Goal: Information Seeking & Learning: Learn about a topic

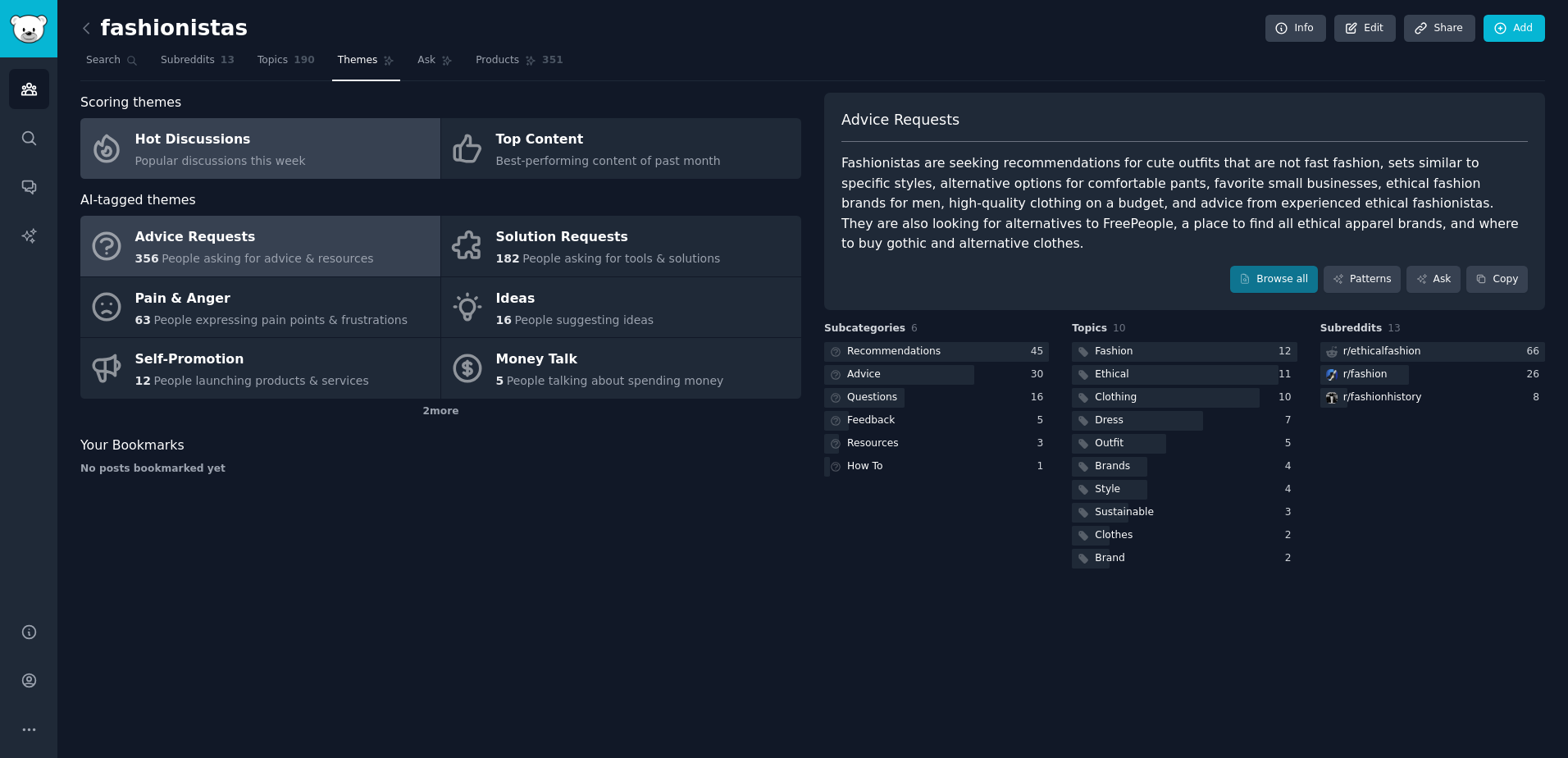
click at [293, 141] on link "Hot Discussions Popular discussions this week" at bounding box center [261, 149] width 360 height 61
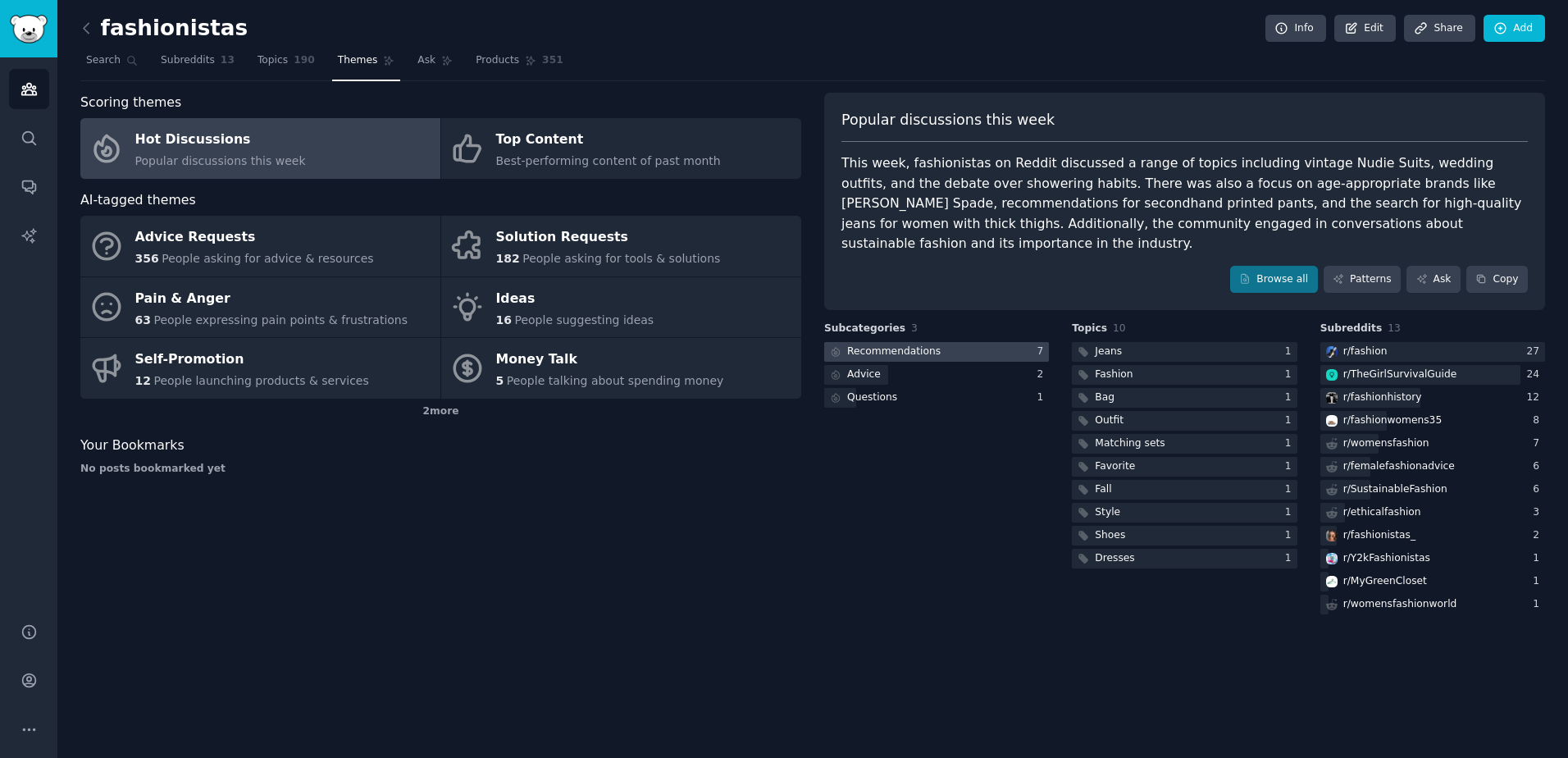
click at [917, 345] on div "Recommendations" at bounding box center [894, 352] width 94 height 15
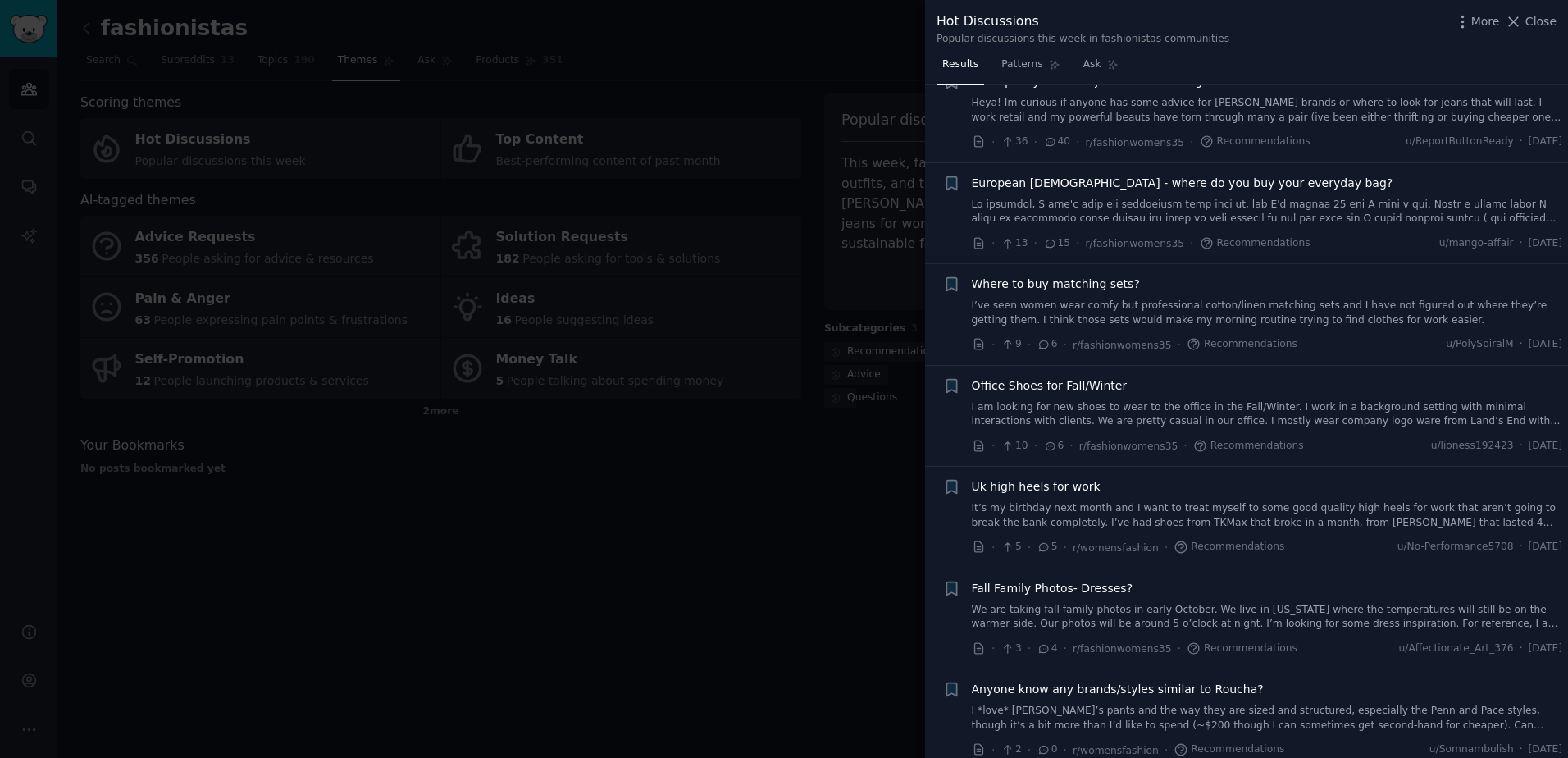
scroll to position [62, 0]
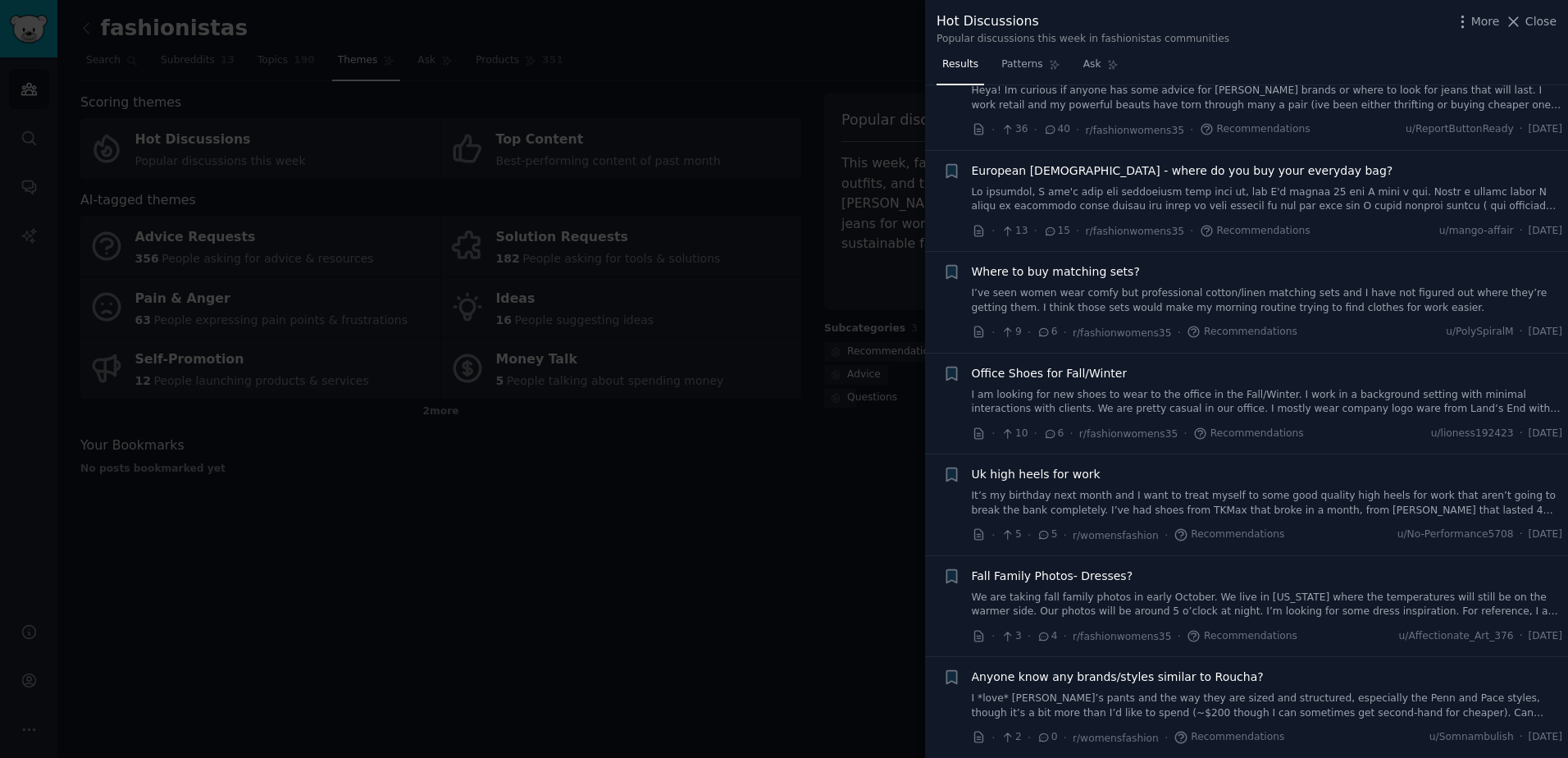
click at [853, 553] on div at bounding box center [784, 379] width 1568 height 758
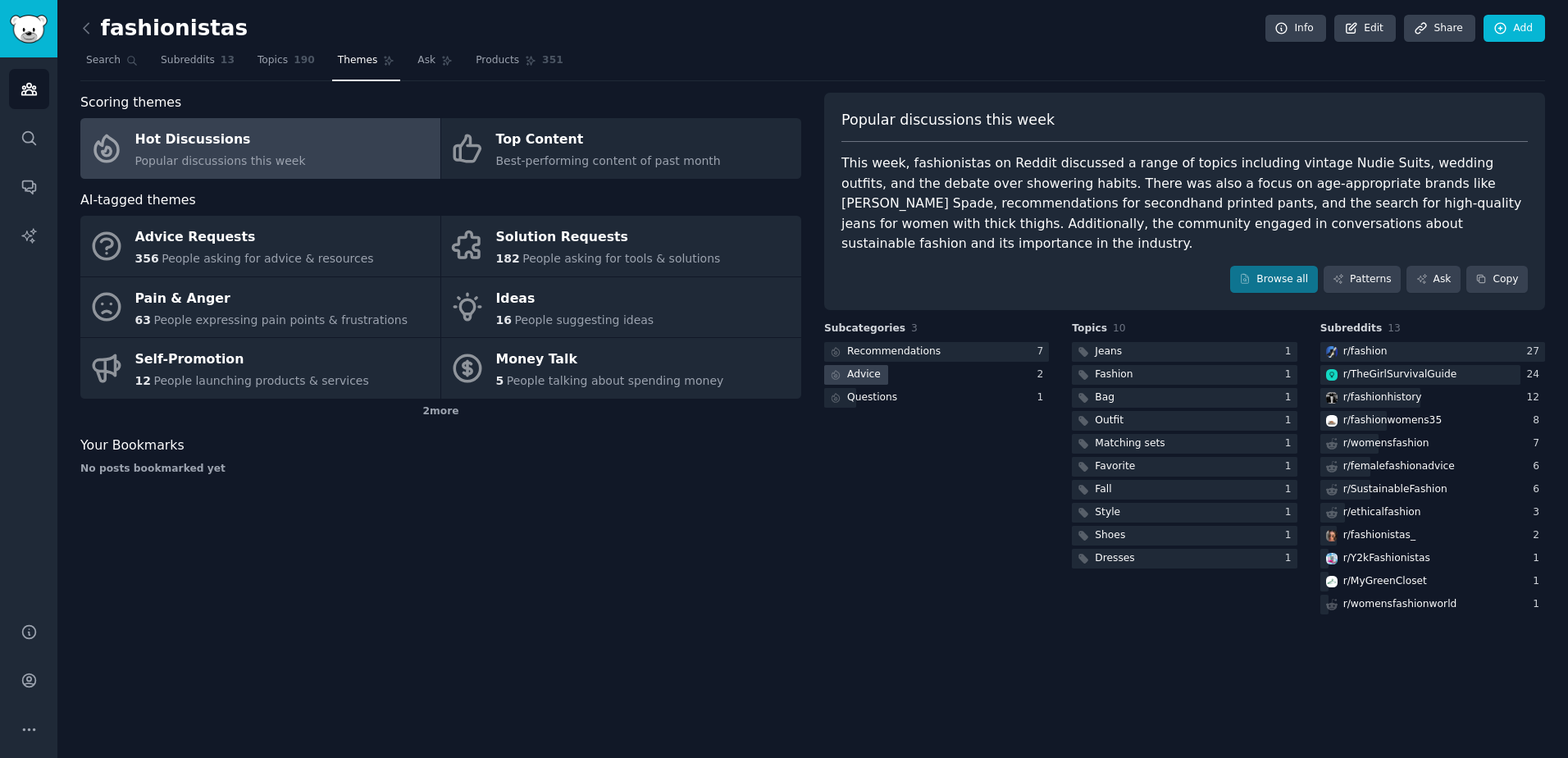
click at [873, 368] on div "Advice" at bounding box center [864, 375] width 34 height 15
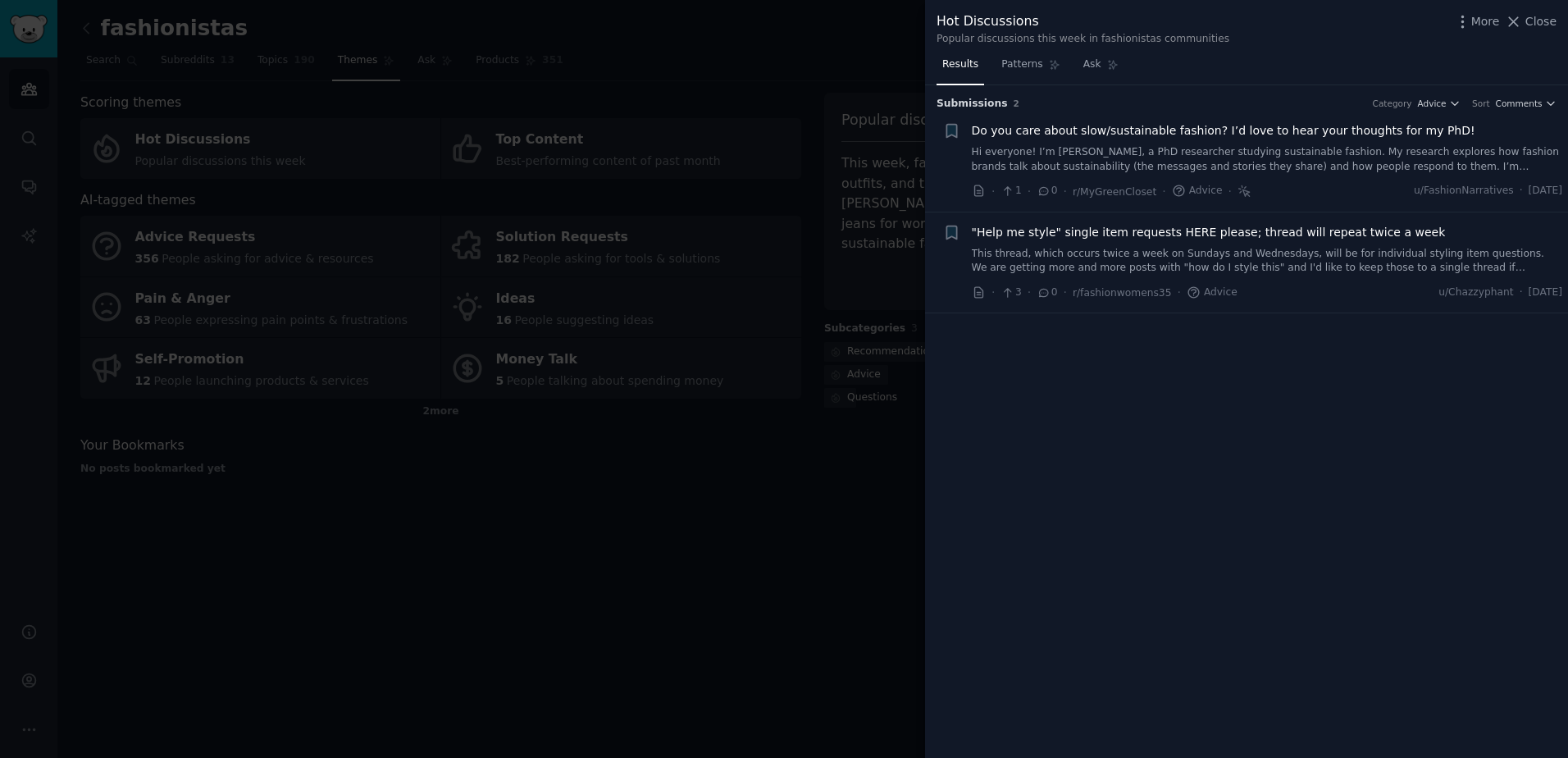
click at [860, 446] on div at bounding box center [784, 379] width 1568 height 758
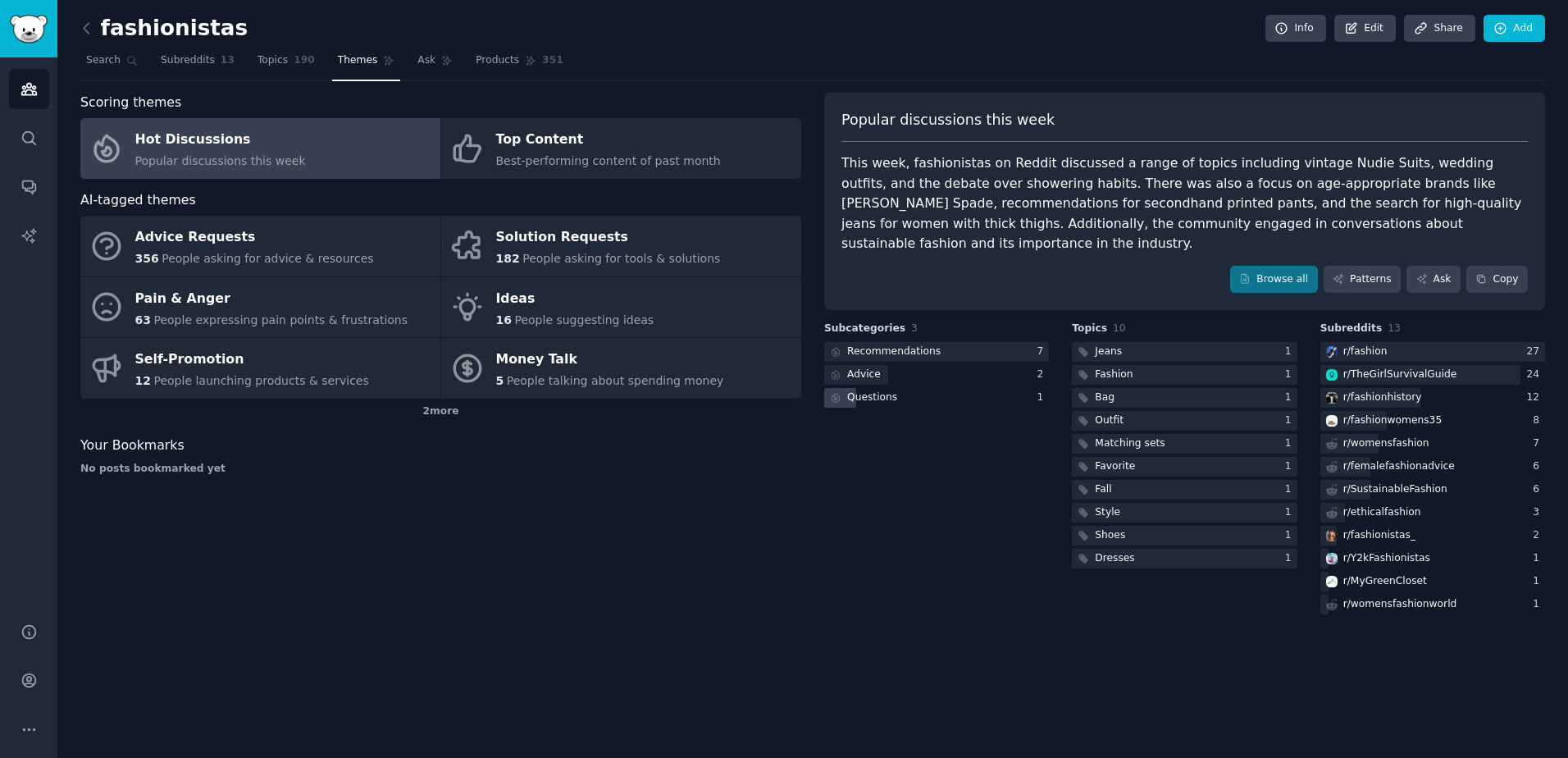
click at [863, 390] on div "Questions" at bounding box center [872, 398] width 50 height 15
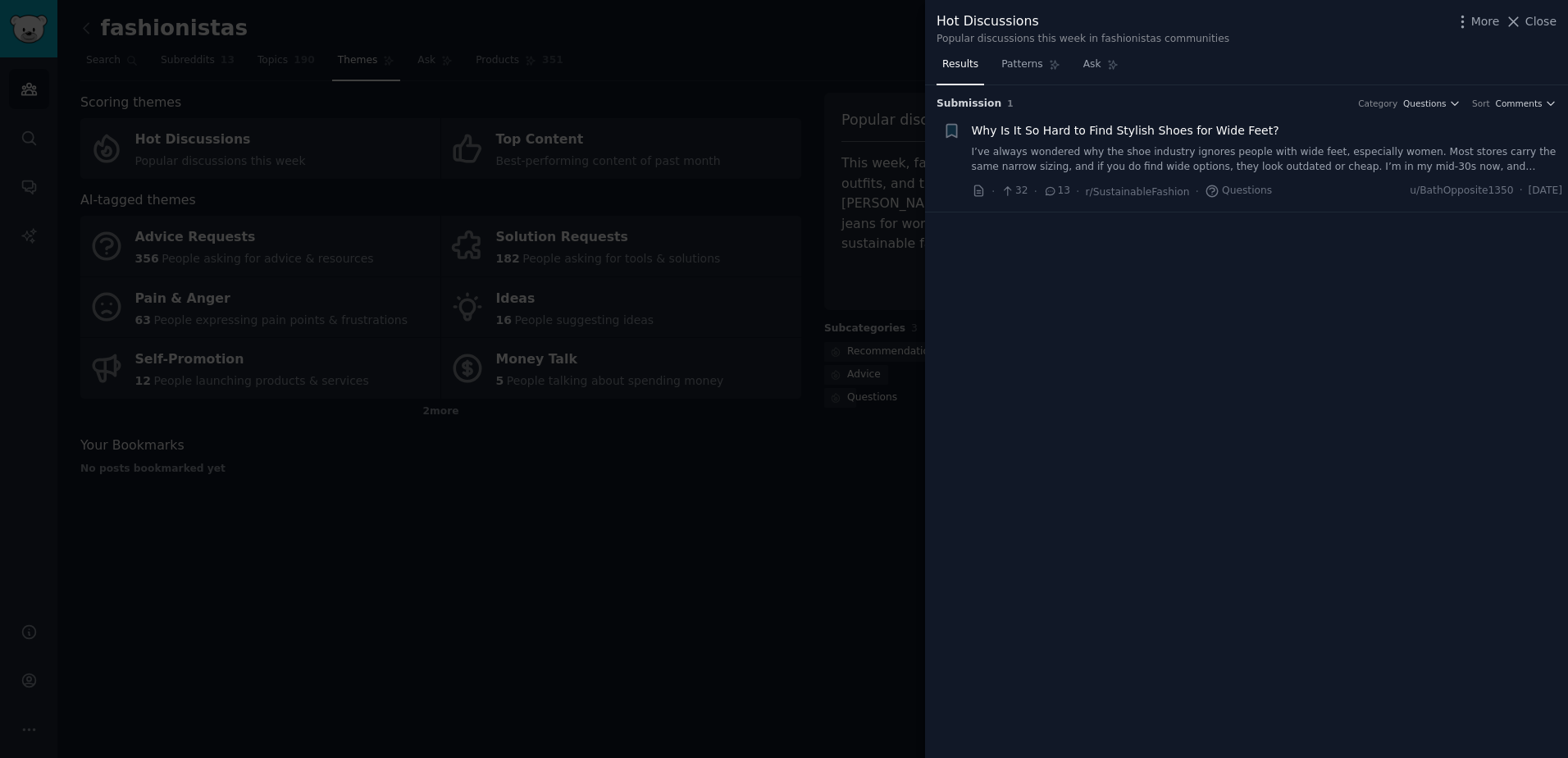
click at [789, 487] on div at bounding box center [784, 379] width 1568 height 758
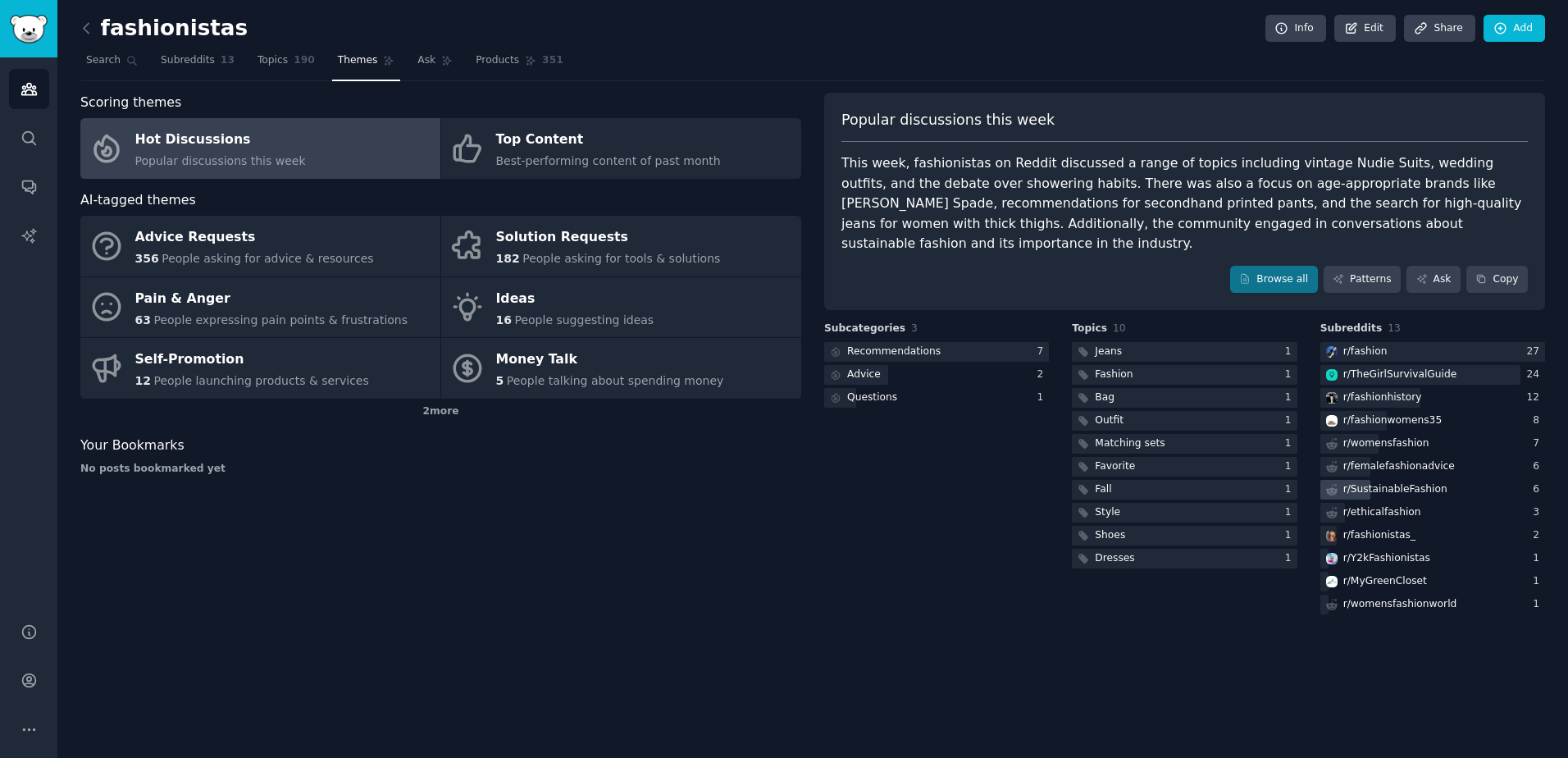
click at [1343, 482] on div "r/ SustainableFashion" at bounding box center [1395, 490] width 104 height 15
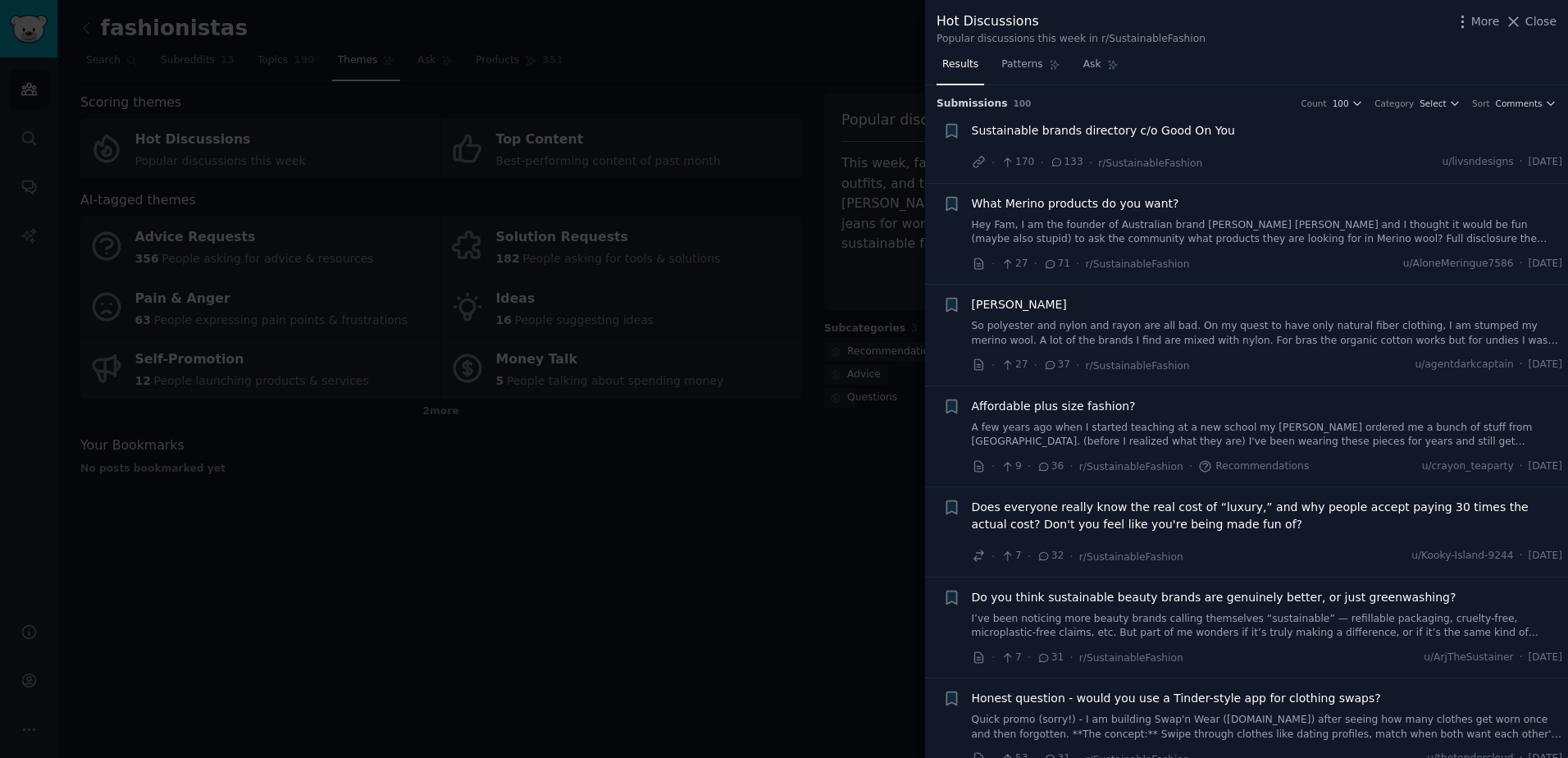
click at [1106, 136] on span "Sustainable brands directory c/o Good On You" at bounding box center [1103, 131] width 263 height 17
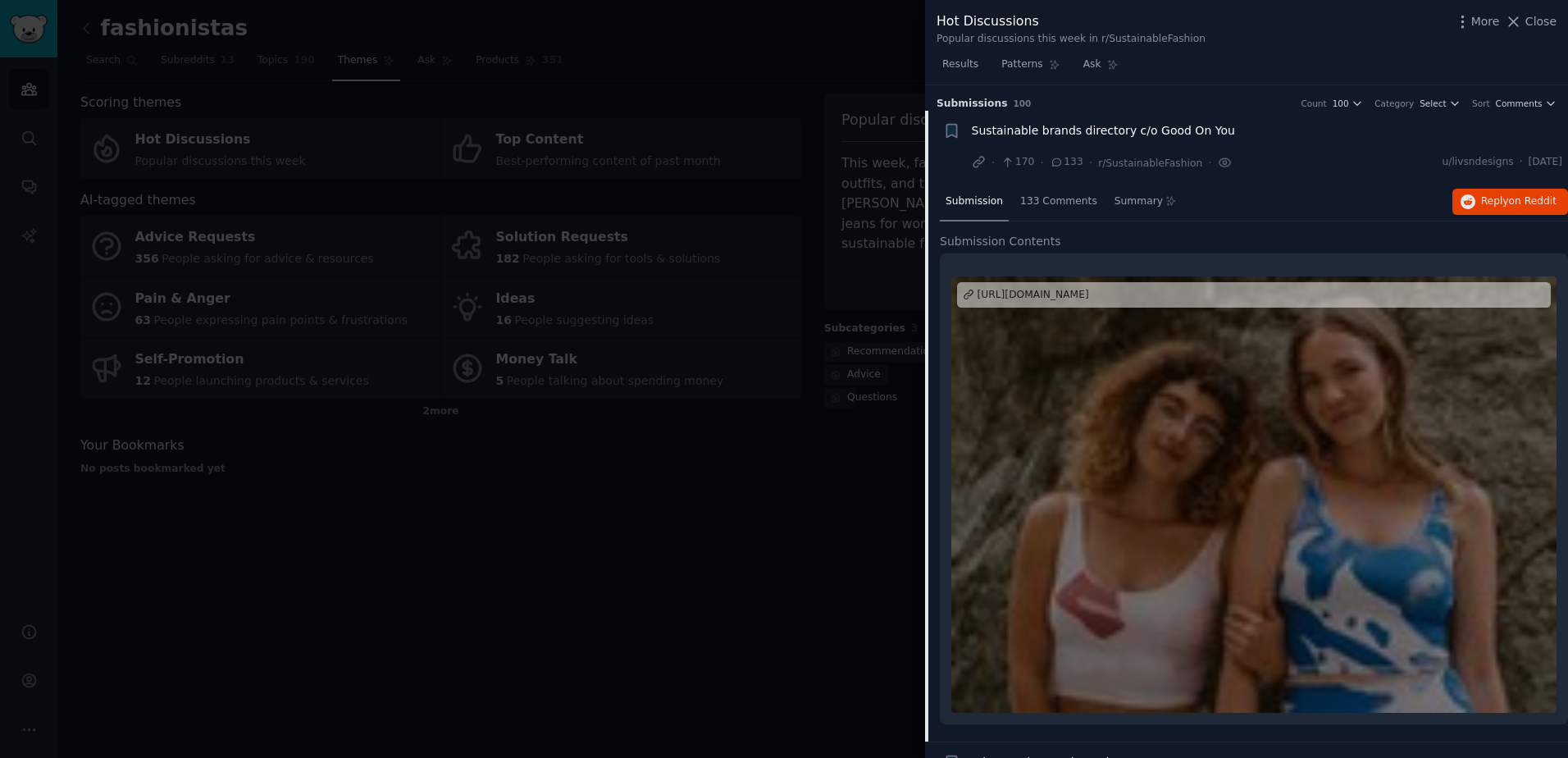
scroll to position [26, 0]
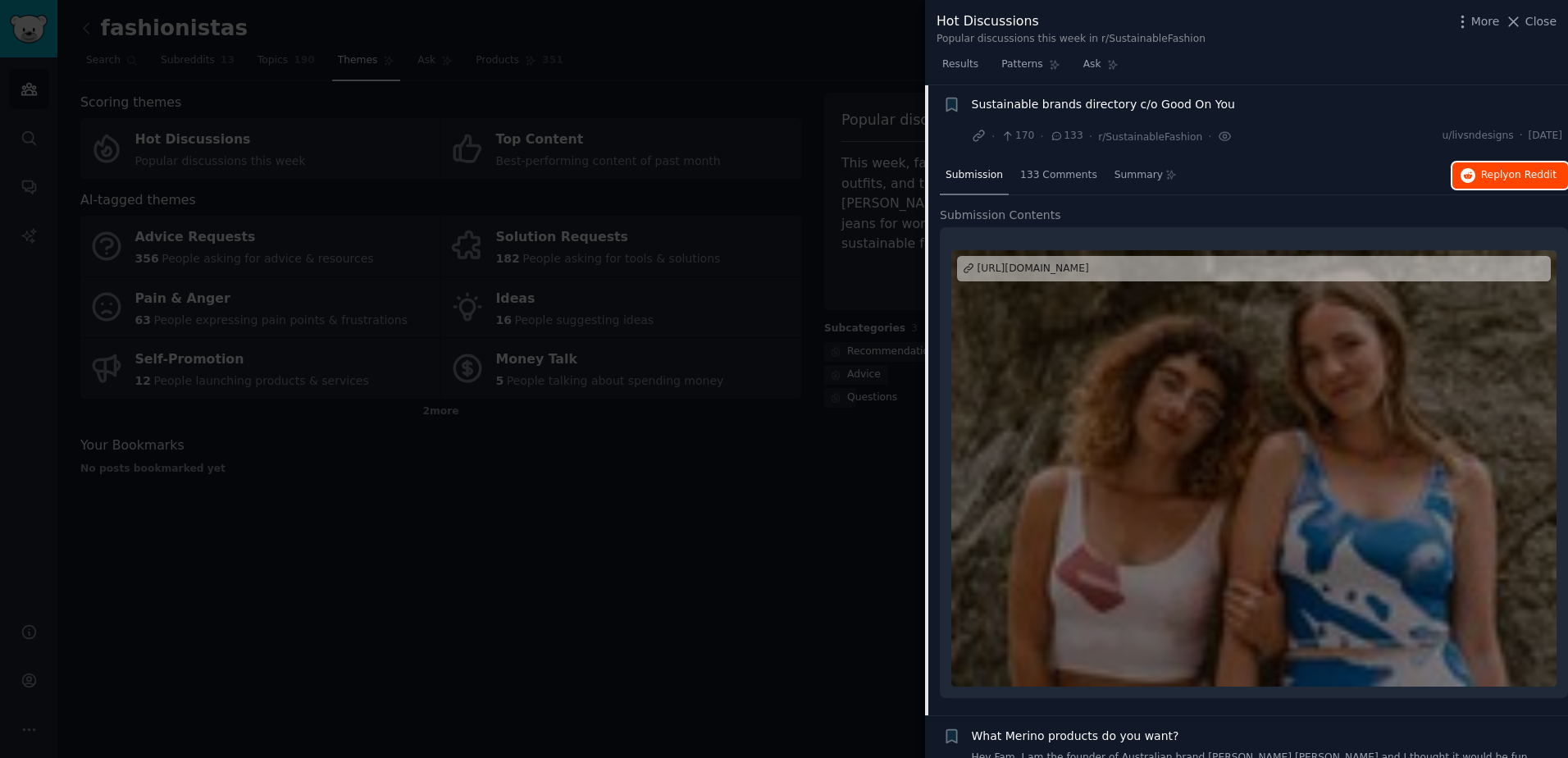
click at [1496, 179] on span "Reply on Reddit" at bounding box center [1519, 175] width 76 height 15
click at [1528, 31] on div "More Close" at bounding box center [1505, 21] width 103 height 21
click at [1514, 17] on icon at bounding box center [1514, 21] width 9 height 9
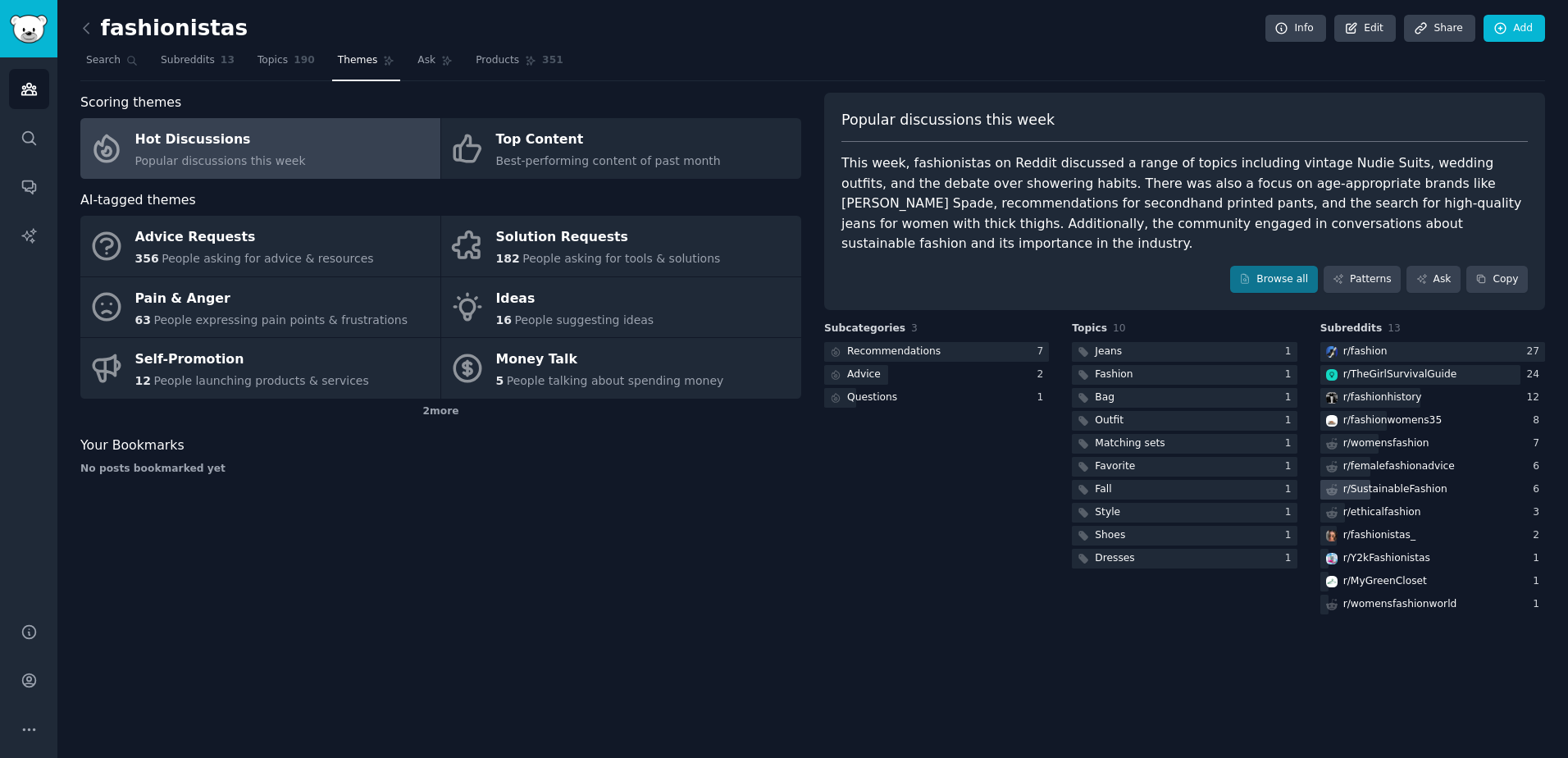
click at [1349, 482] on div "r/ SustainableFashion" at bounding box center [1395, 490] width 104 height 15
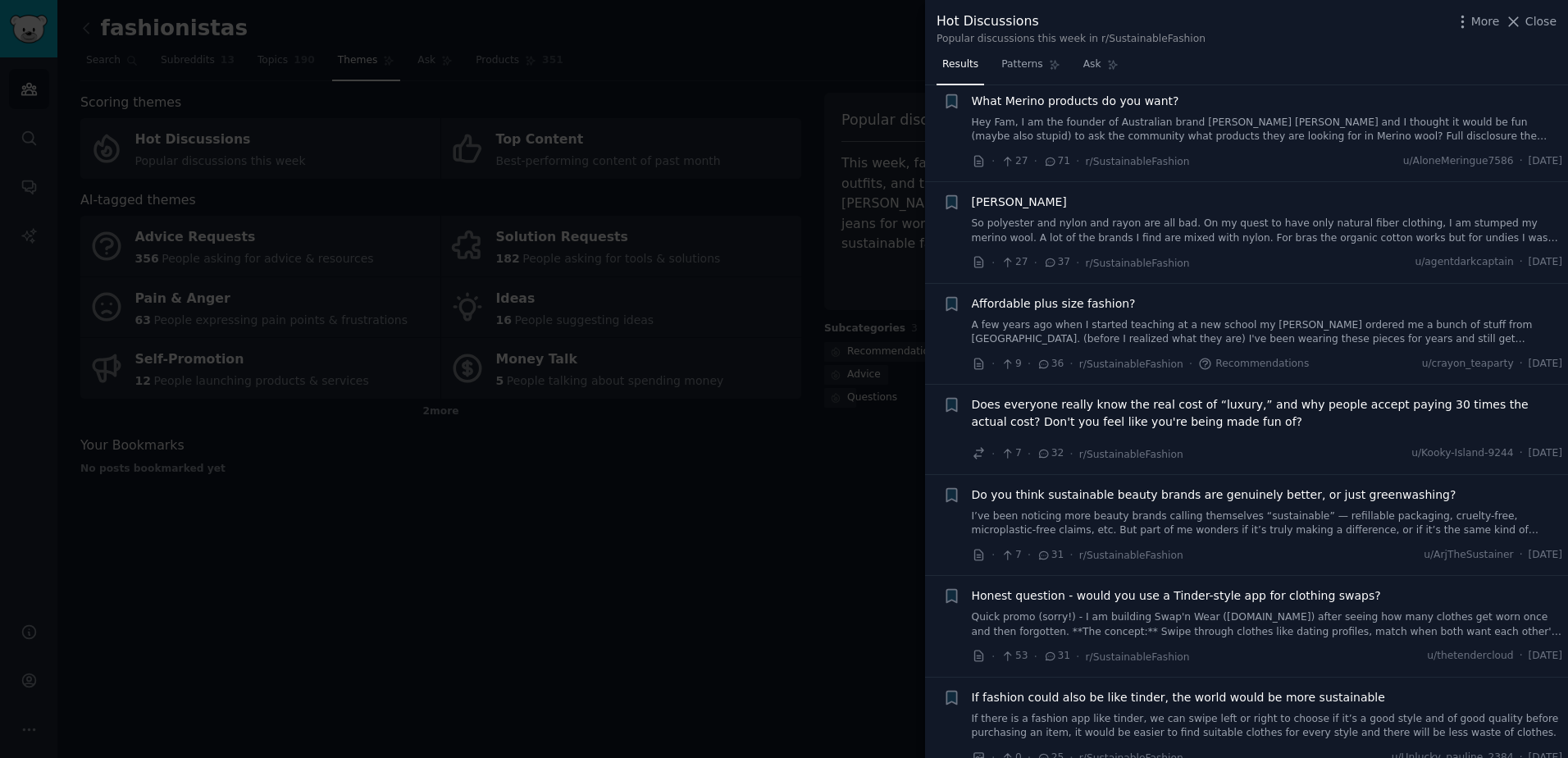
scroll to position [108, 0]
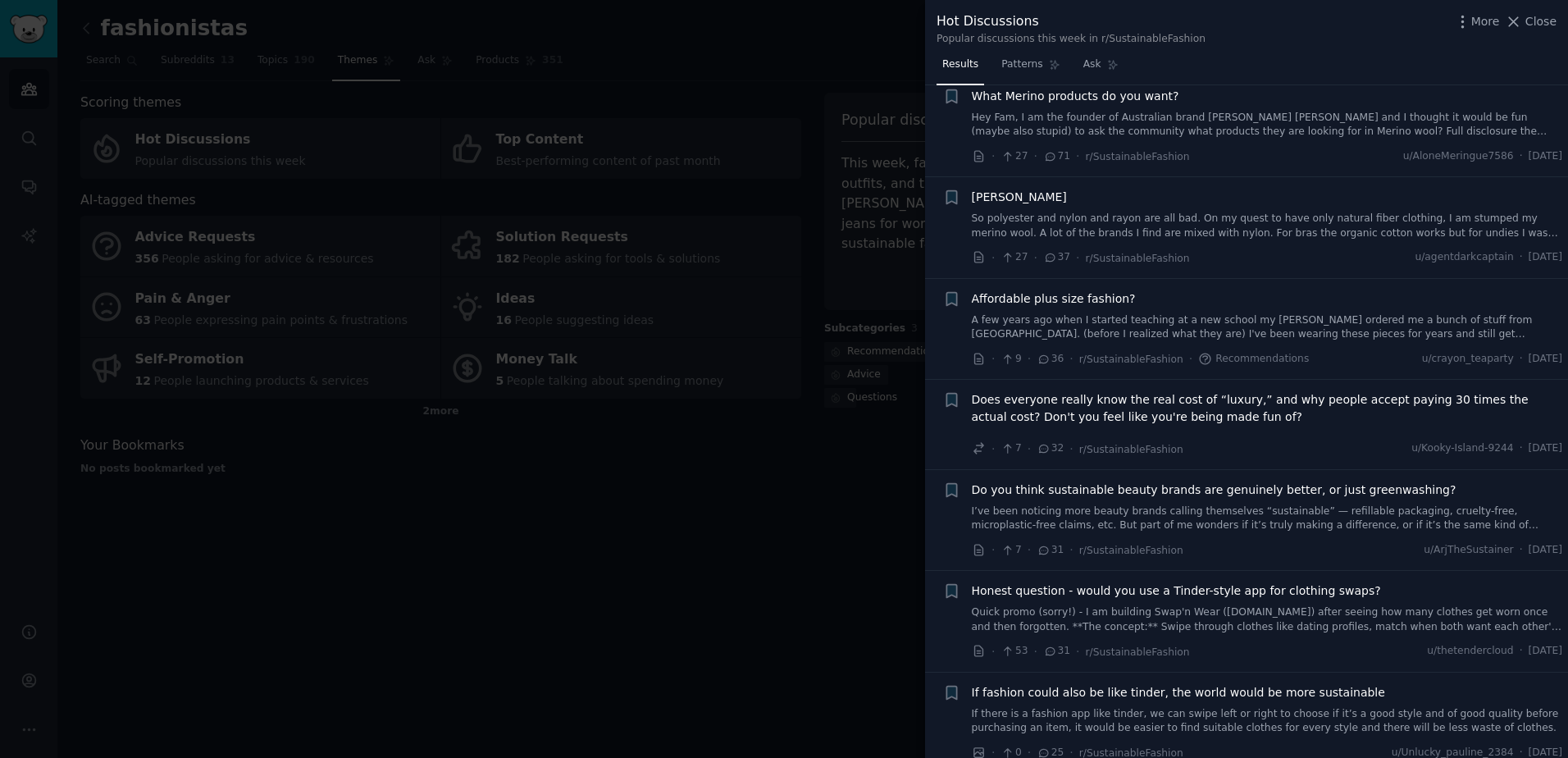
click at [1090, 411] on span "Does everyone really know the real cost of “luxury,” and why people accept payi…" at bounding box center [1267, 408] width 591 height 35
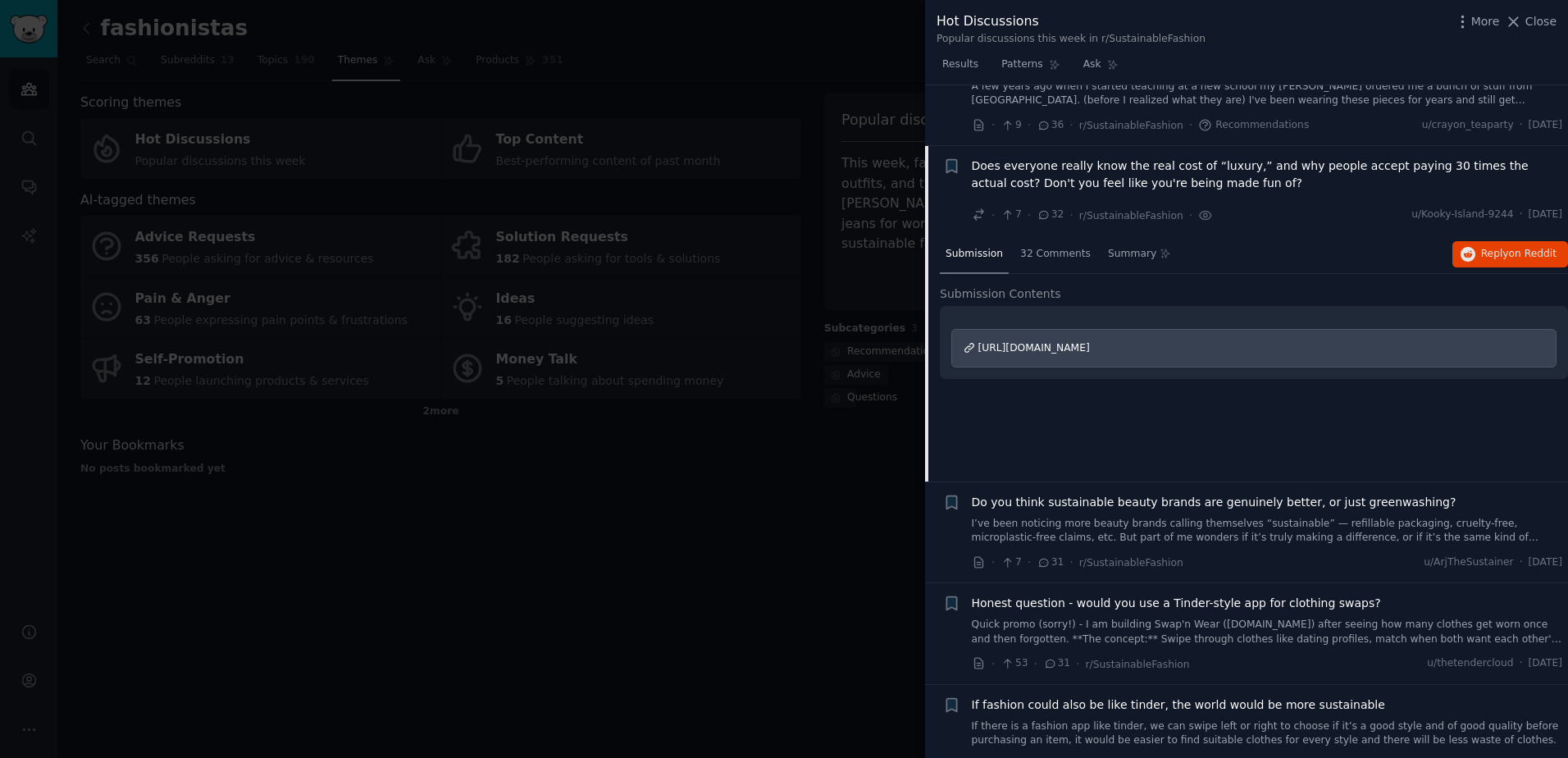
scroll to position [402, 0]
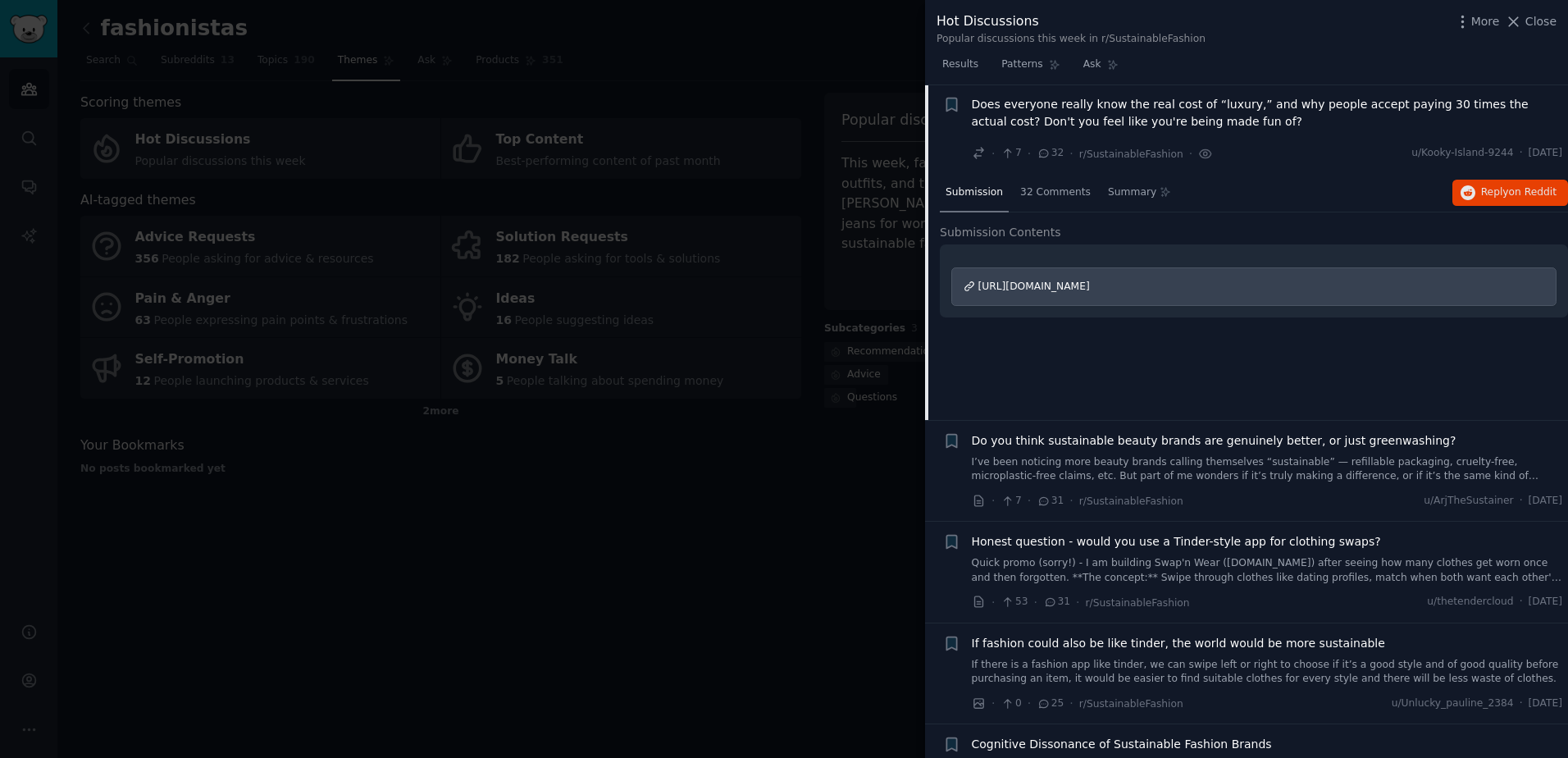
click at [1090, 285] on span "[URL][DOMAIN_NAME]" at bounding box center [1034, 286] width 112 height 12
click at [1139, 118] on span "Does everyone really know the real cost of “luxury,” and why people accept payi…" at bounding box center [1267, 114] width 591 height 35
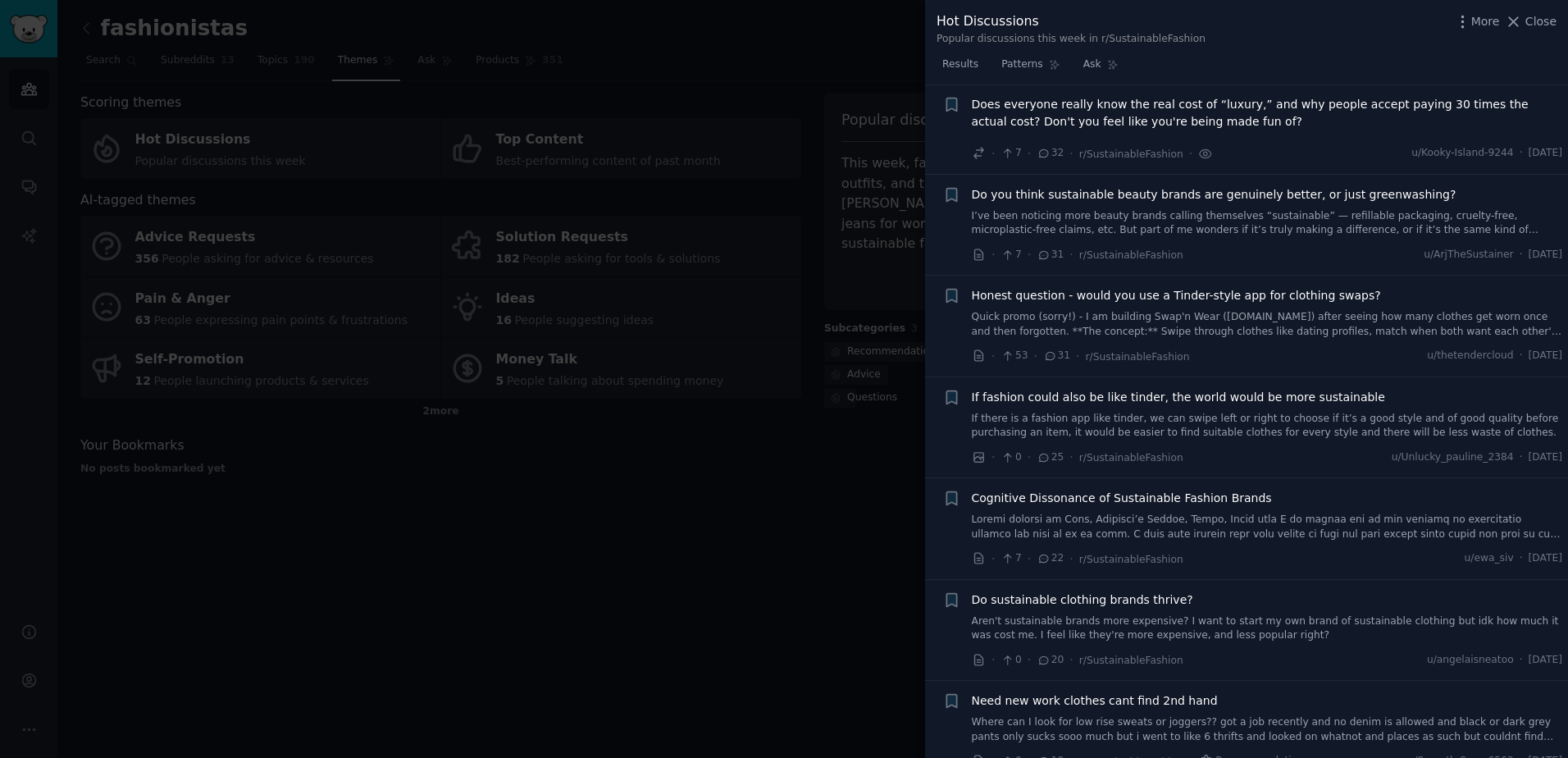
click at [1130, 206] on div "Do you think sustainable beauty brands are genuinely better, or just greenwashi…" at bounding box center [1267, 212] width 591 height 52
click at [1125, 200] on span "Do you think sustainable beauty brands are genuinely better, or just greenwashi…" at bounding box center [1213, 194] width 485 height 17
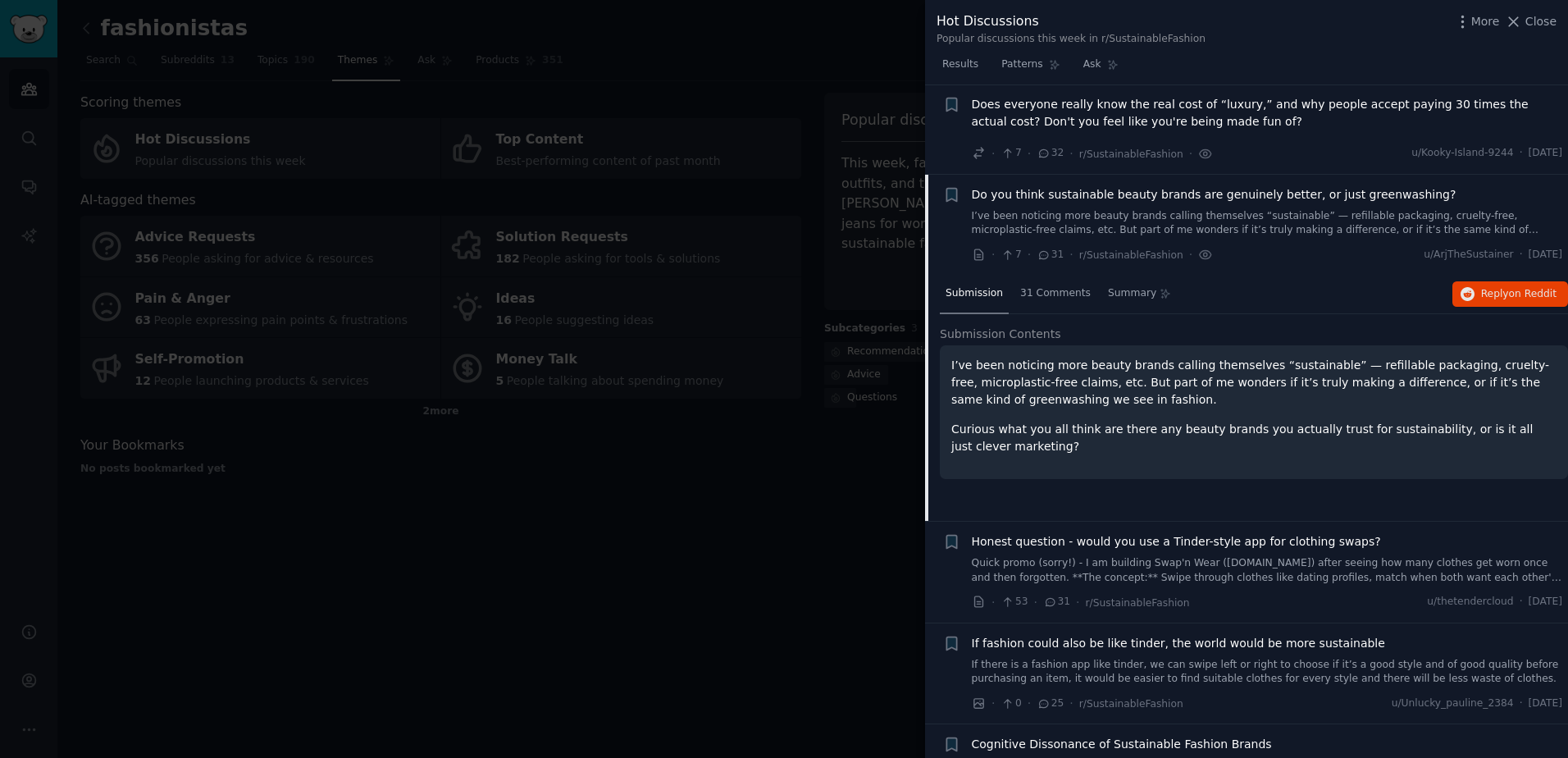
scroll to position [492, 0]
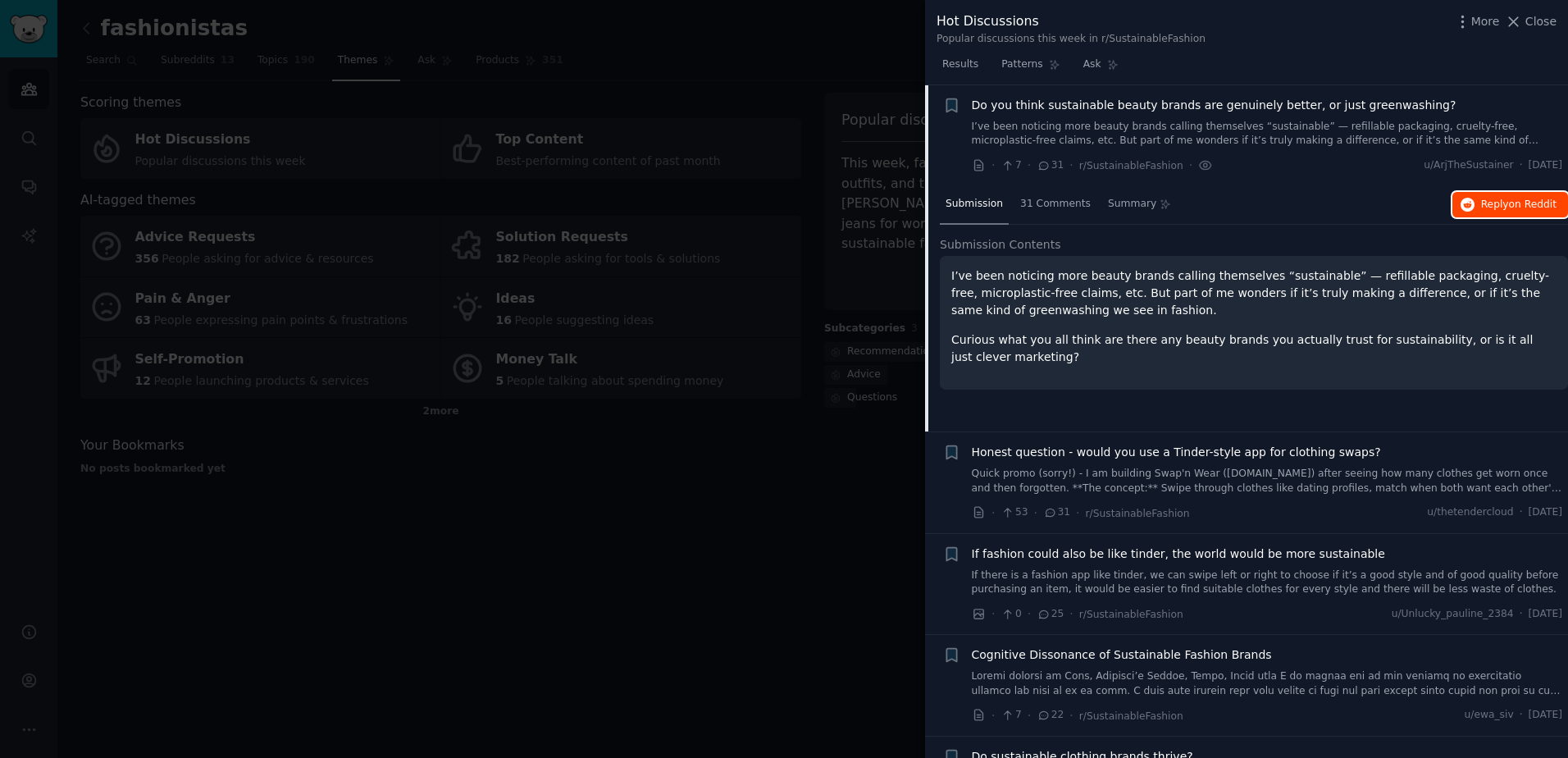
click at [1510, 203] on span "on Reddit" at bounding box center [1533, 204] width 48 height 12
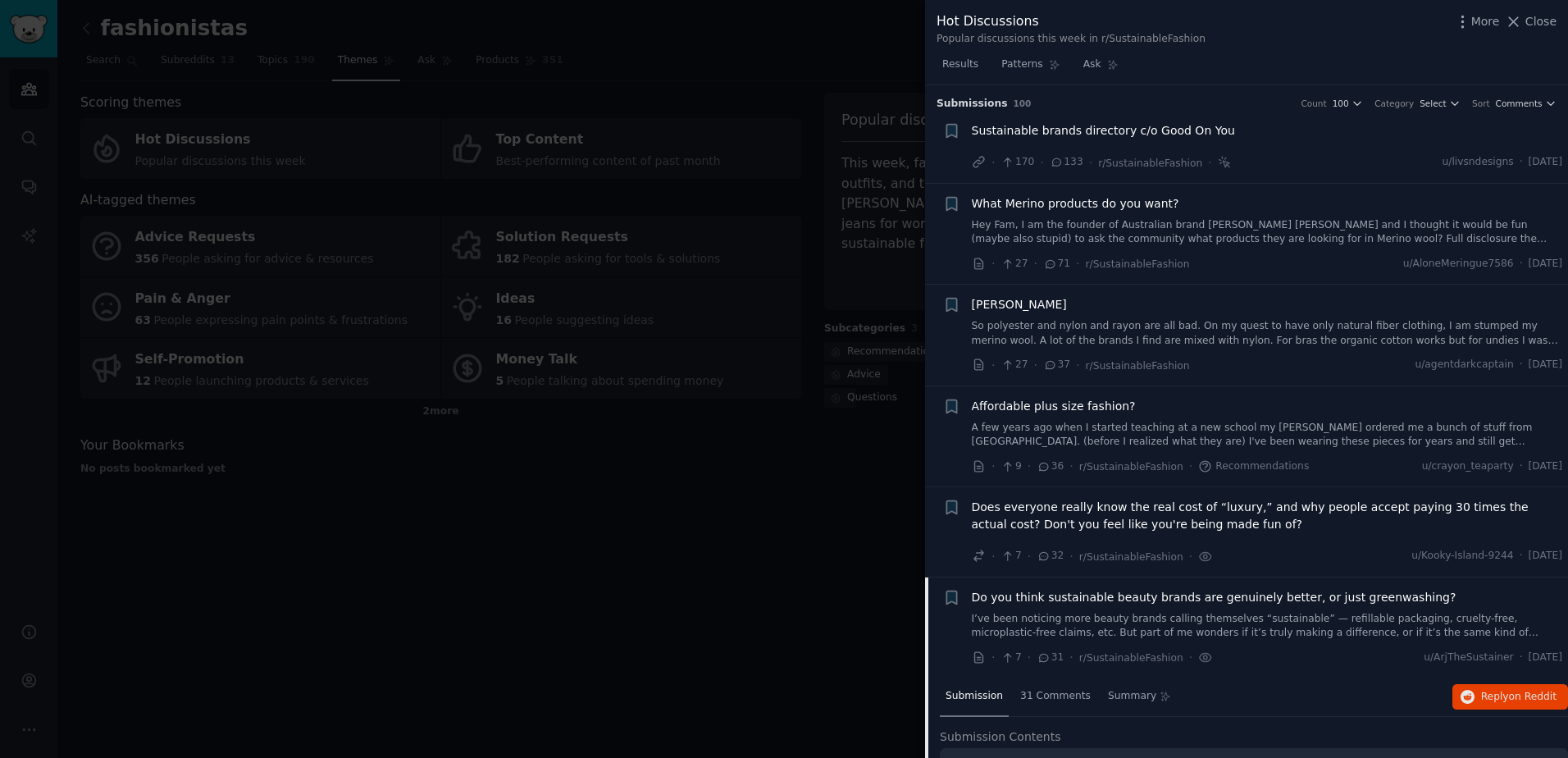
click at [874, 249] on div at bounding box center [784, 379] width 1568 height 758
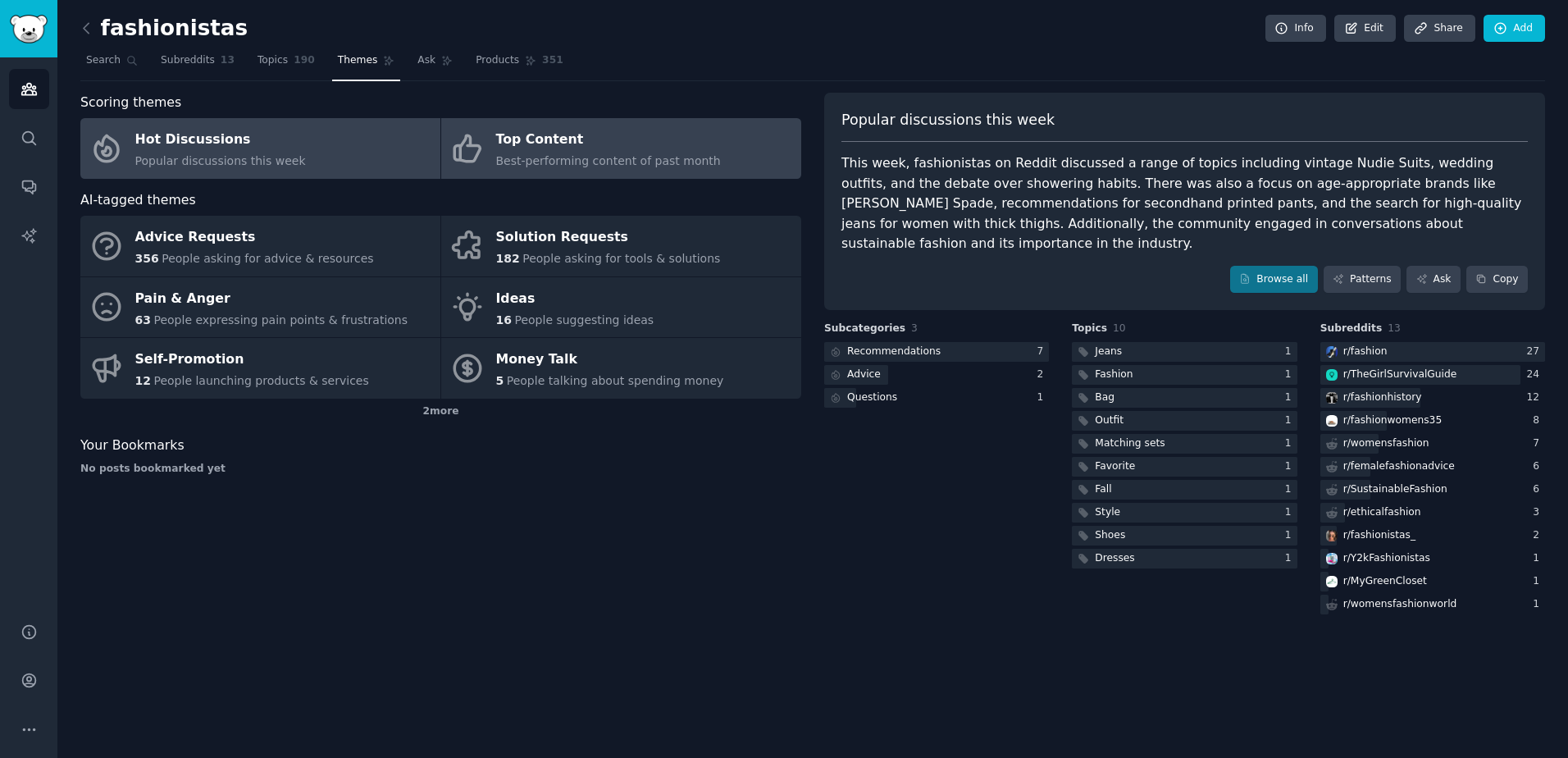
click at [508, 164] on span "Best-performing content of past month" at bounding box center [608, 160] width 225 height 13
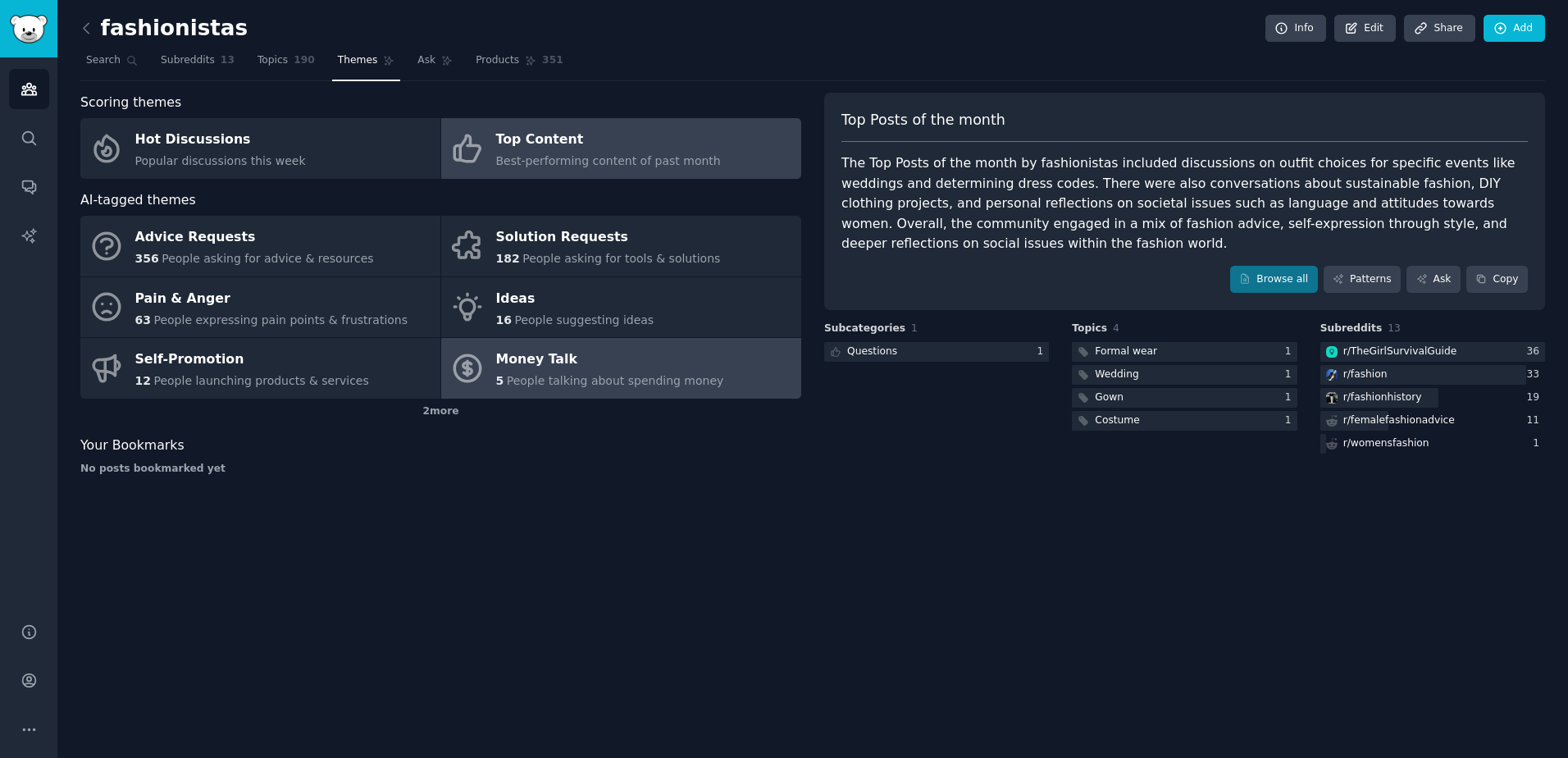
click at [625, 384] on span "People talking about spending money" at bounding box center [615, 380] width 217 height 13
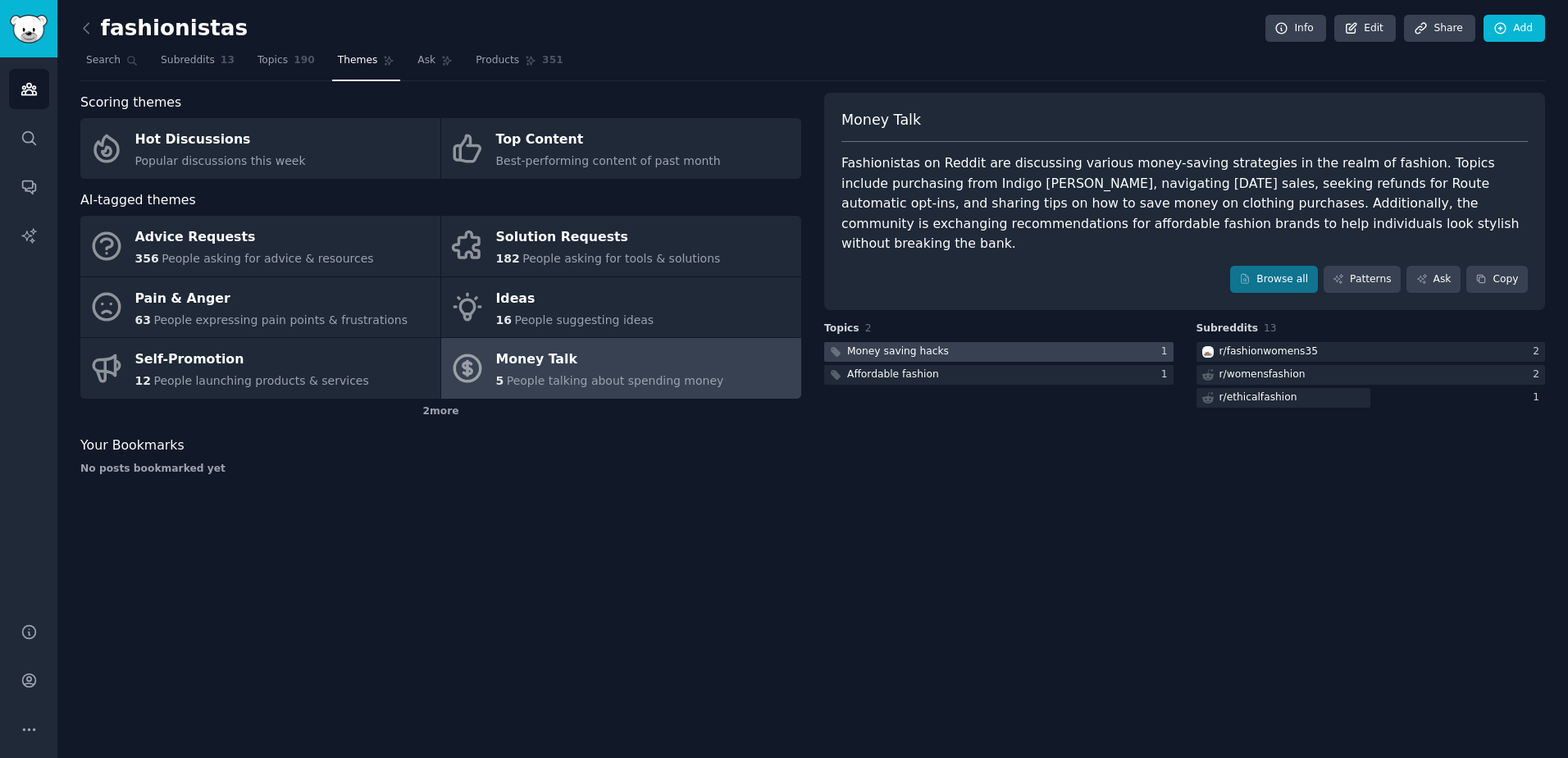
click at [997, 342] on div at bounding box center [999, 352] width 350 height 21
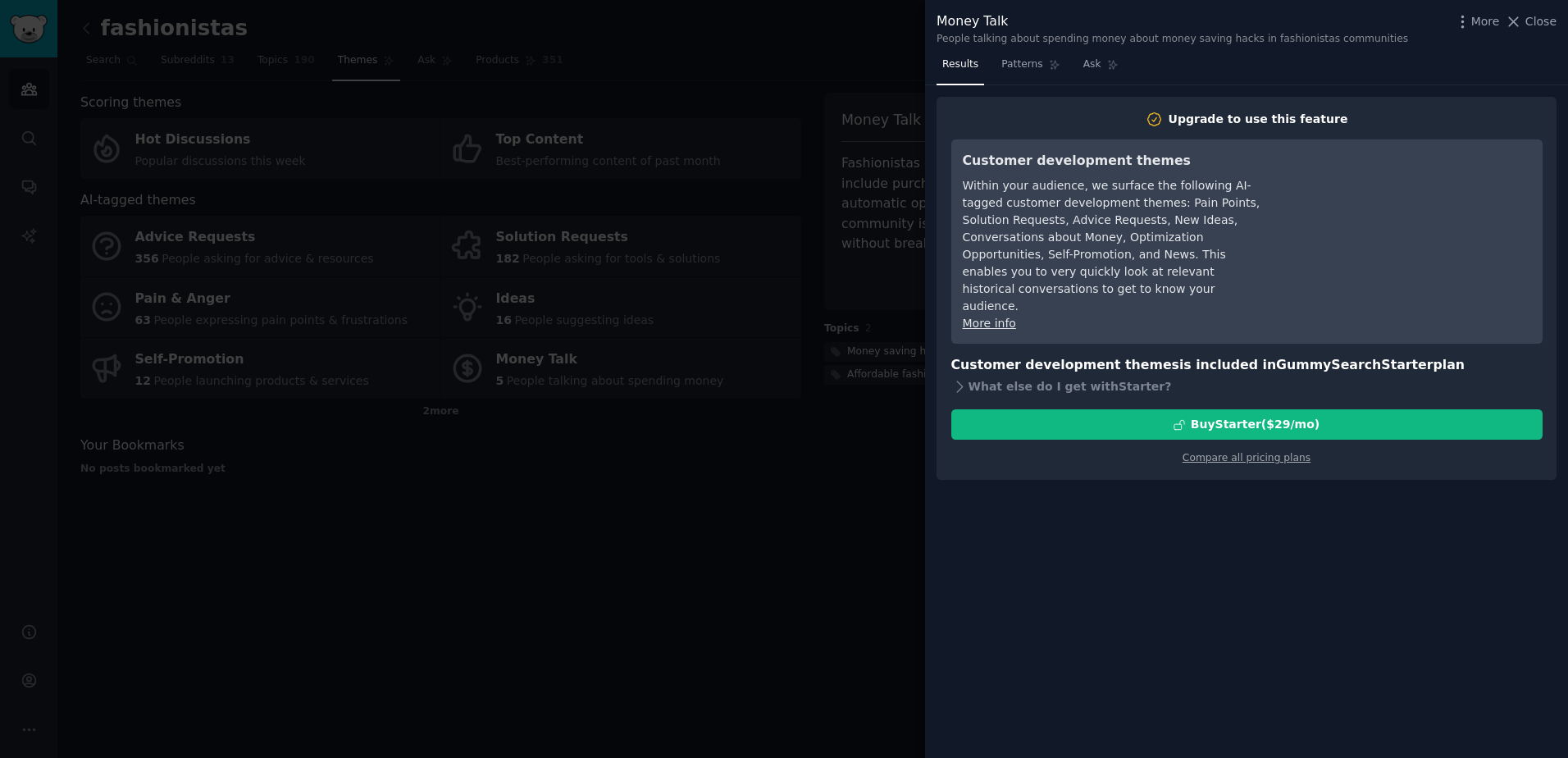
click at [879, 263] on div at bounding box center [784, 379] width 1568 height 758
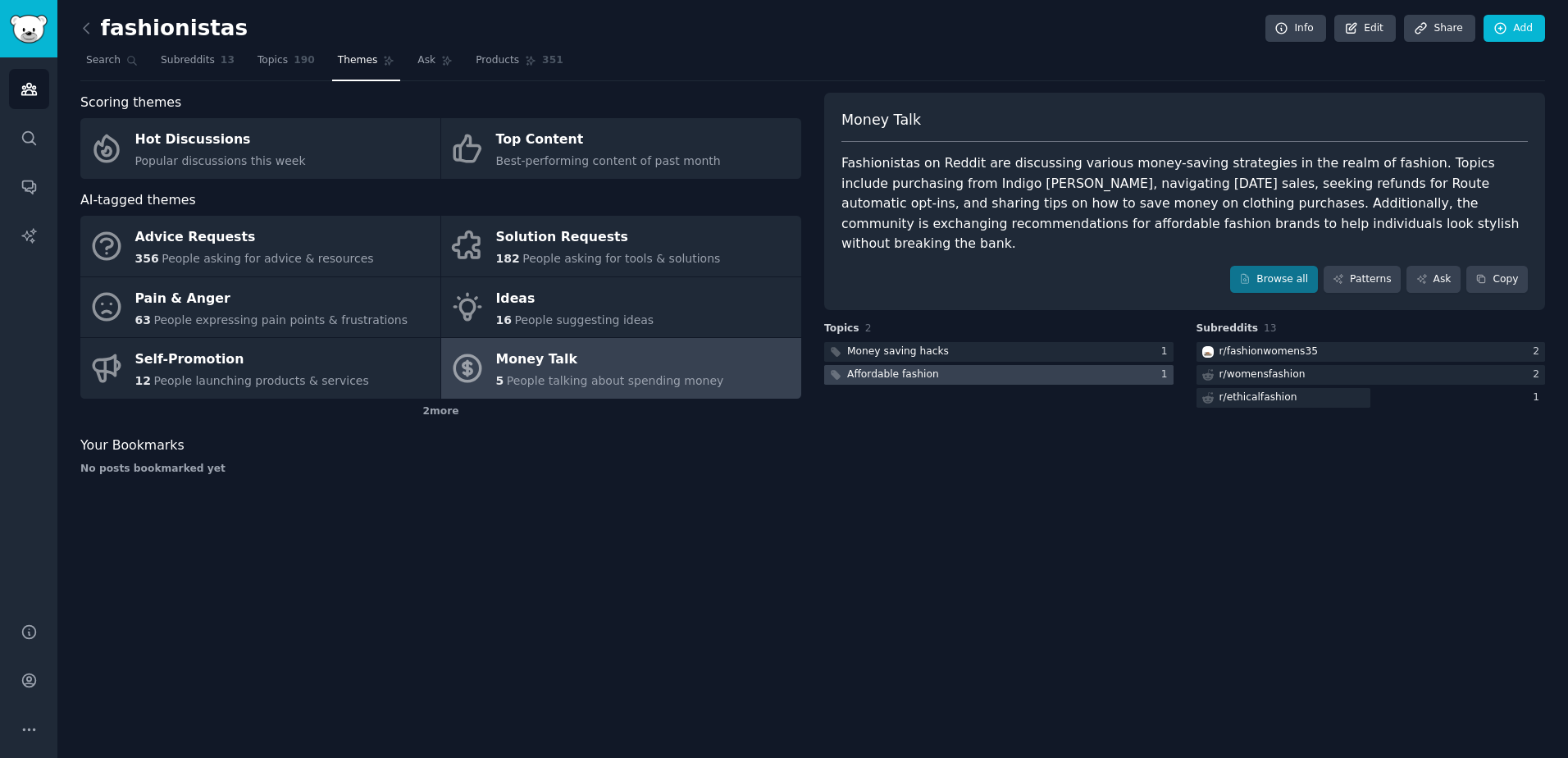
click at [919, 368] on div "Affordable fashion" at bounding box center [893, 375] width 92 height 15
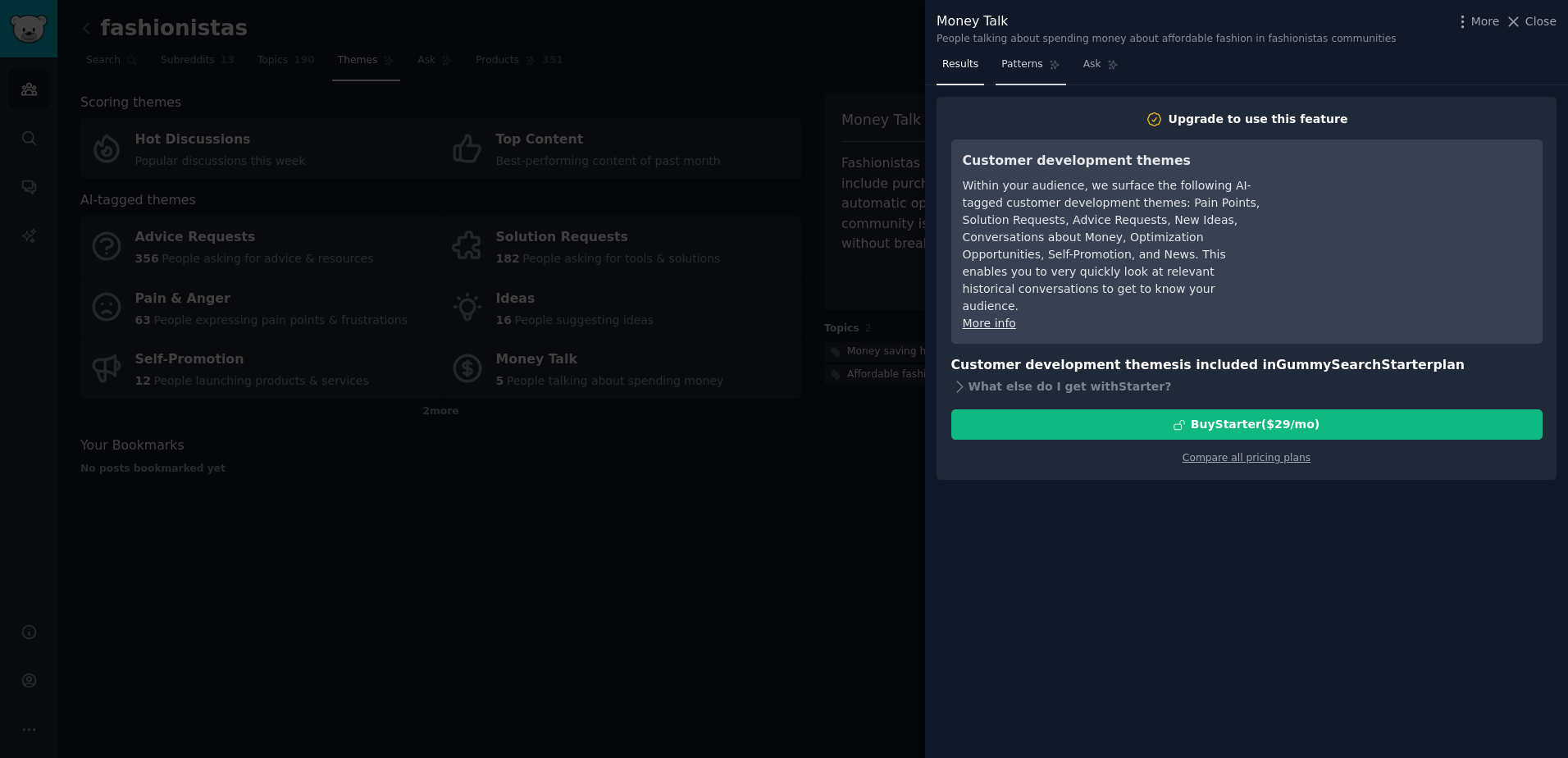
click at [1027, 72] on link "Patterns" at bounding box center [1030, 68] width 70 height 34
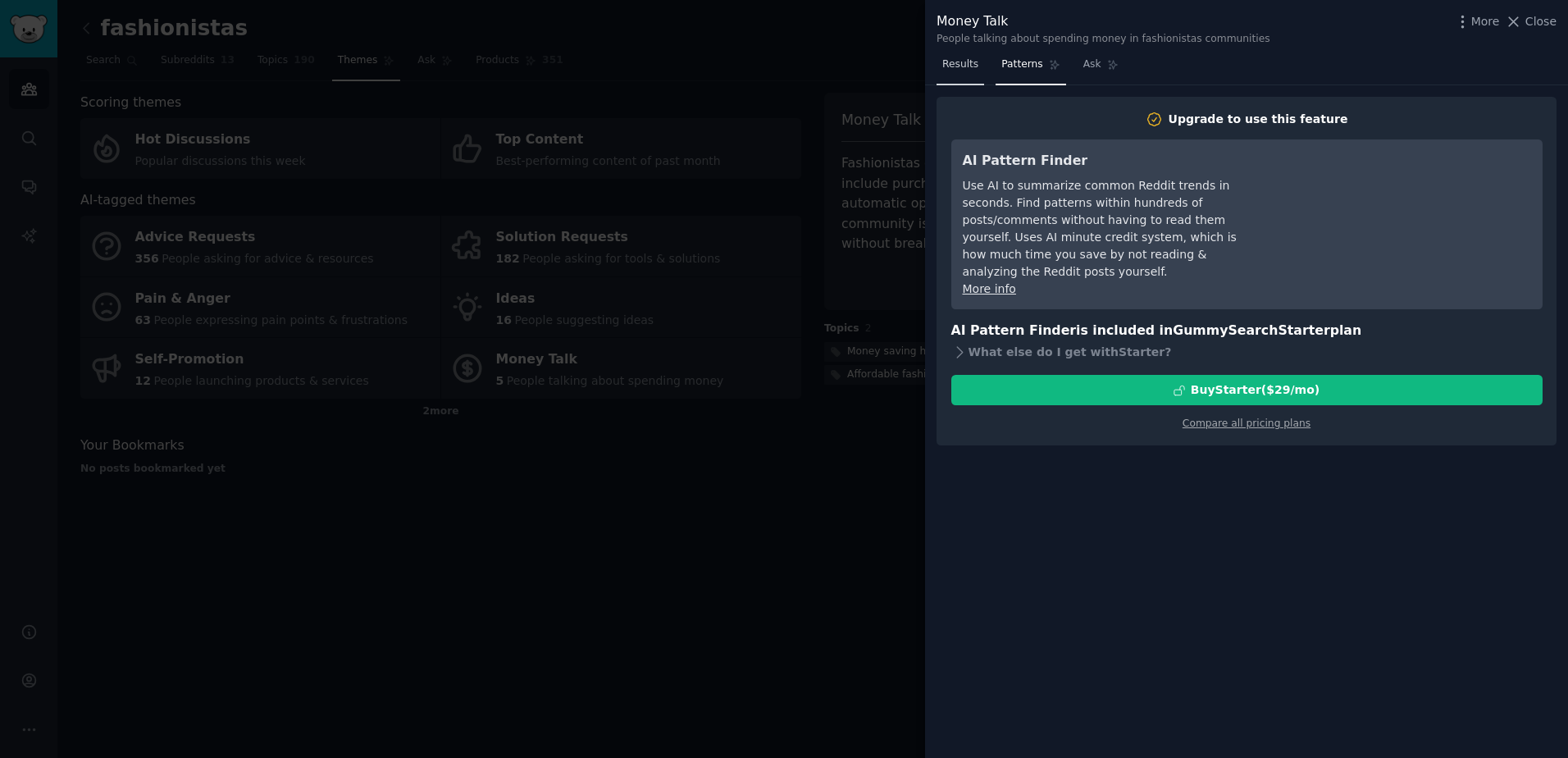
click at [967, 72] on link "Results" at bounding box center [960, 68] width 48 height 34
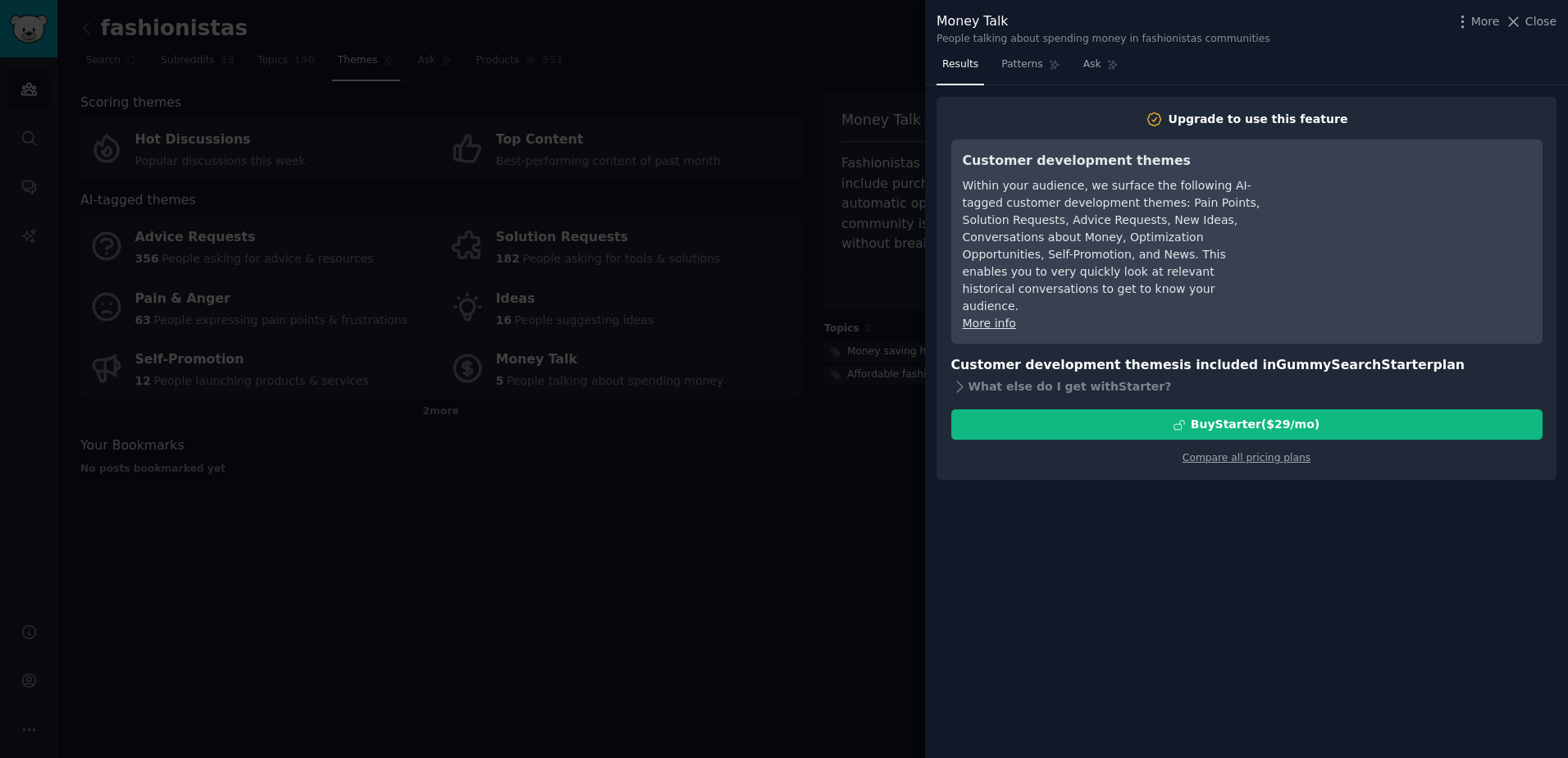
click at [858, 258] on div at bounding box center [784, 379] width 1568 height 758
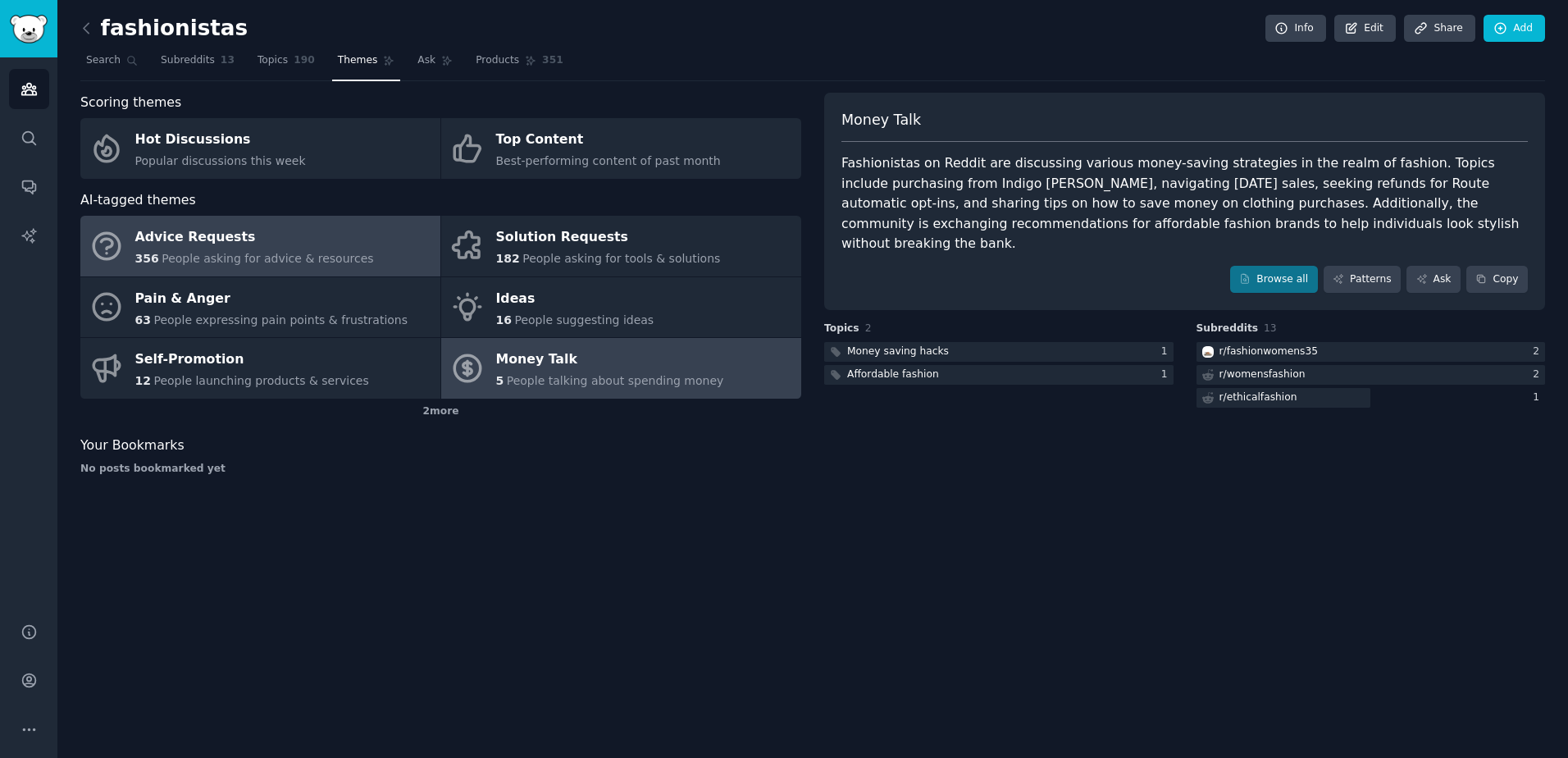
click at [279, 248] on div "Advice Requests" at bounding box center [254, 238] width 239 height 26
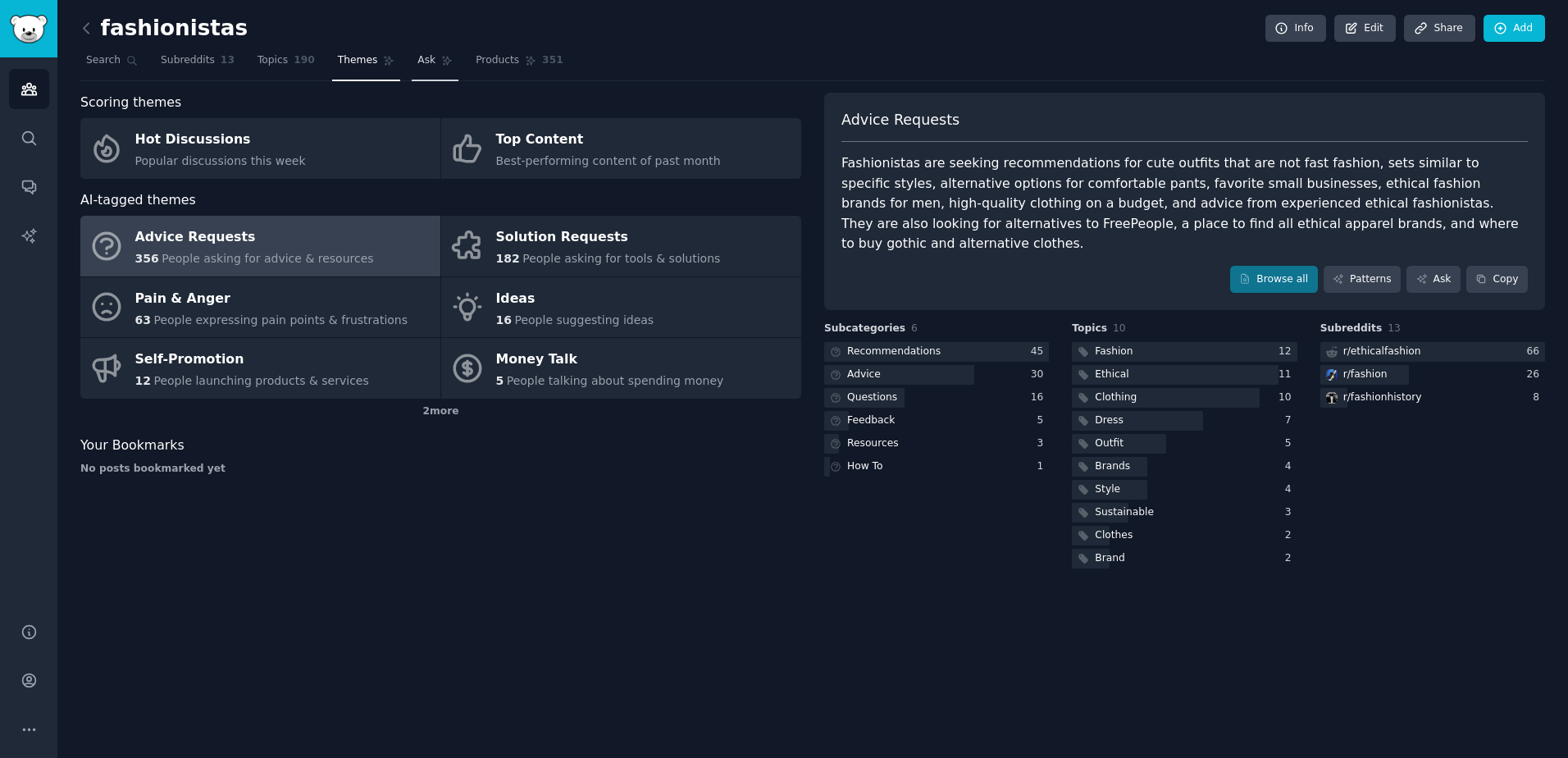
click at [417, 66] on span "Ask" at bounding box center [426, 61] width 18 height 15
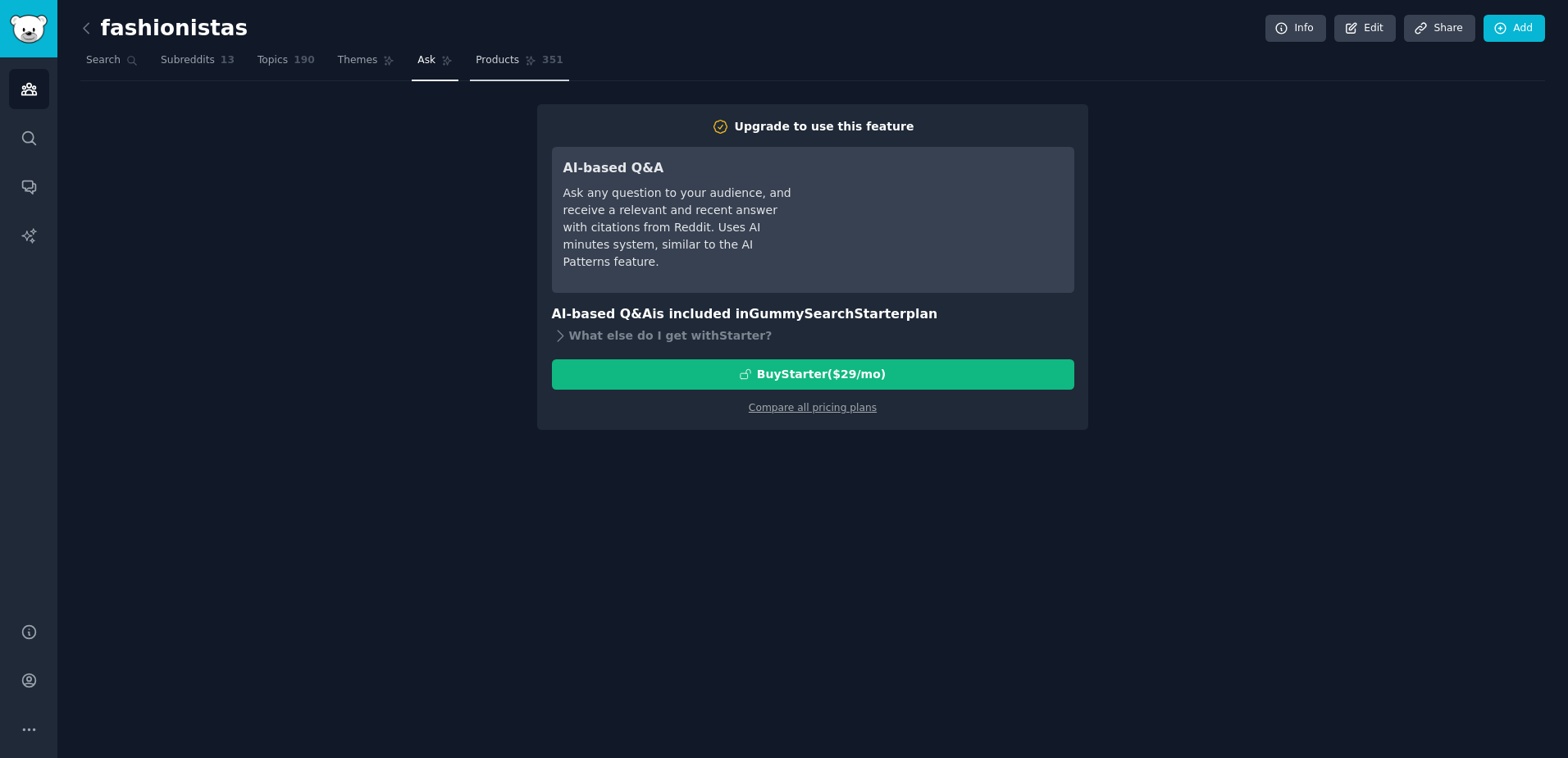
click at [476, 59] on span "Products" at bounding box center [497, 61] width 44 height 15
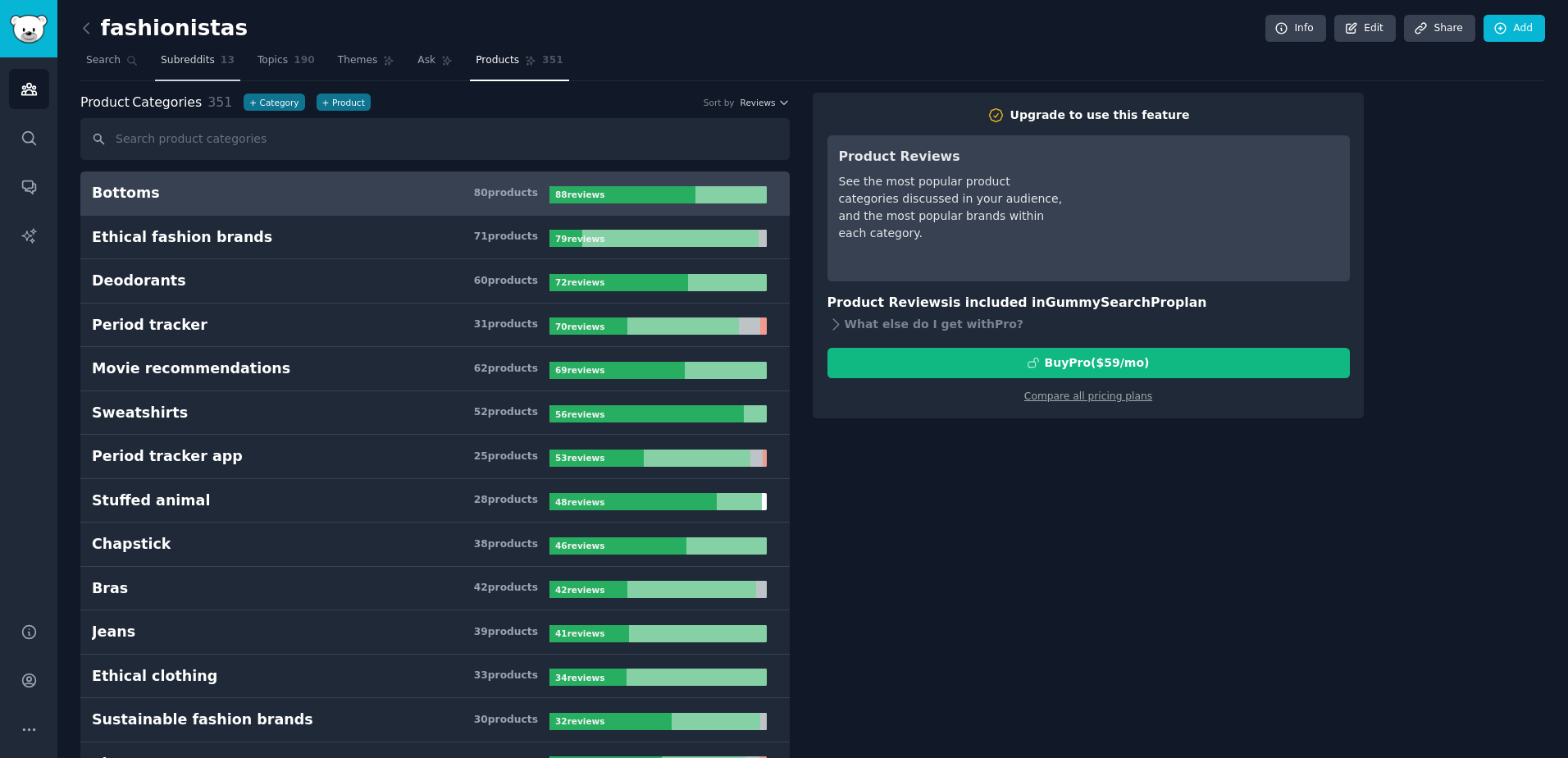
click at [177, 63] on span "Subreddits" at bounding box center [188, 61] width 54 height 15
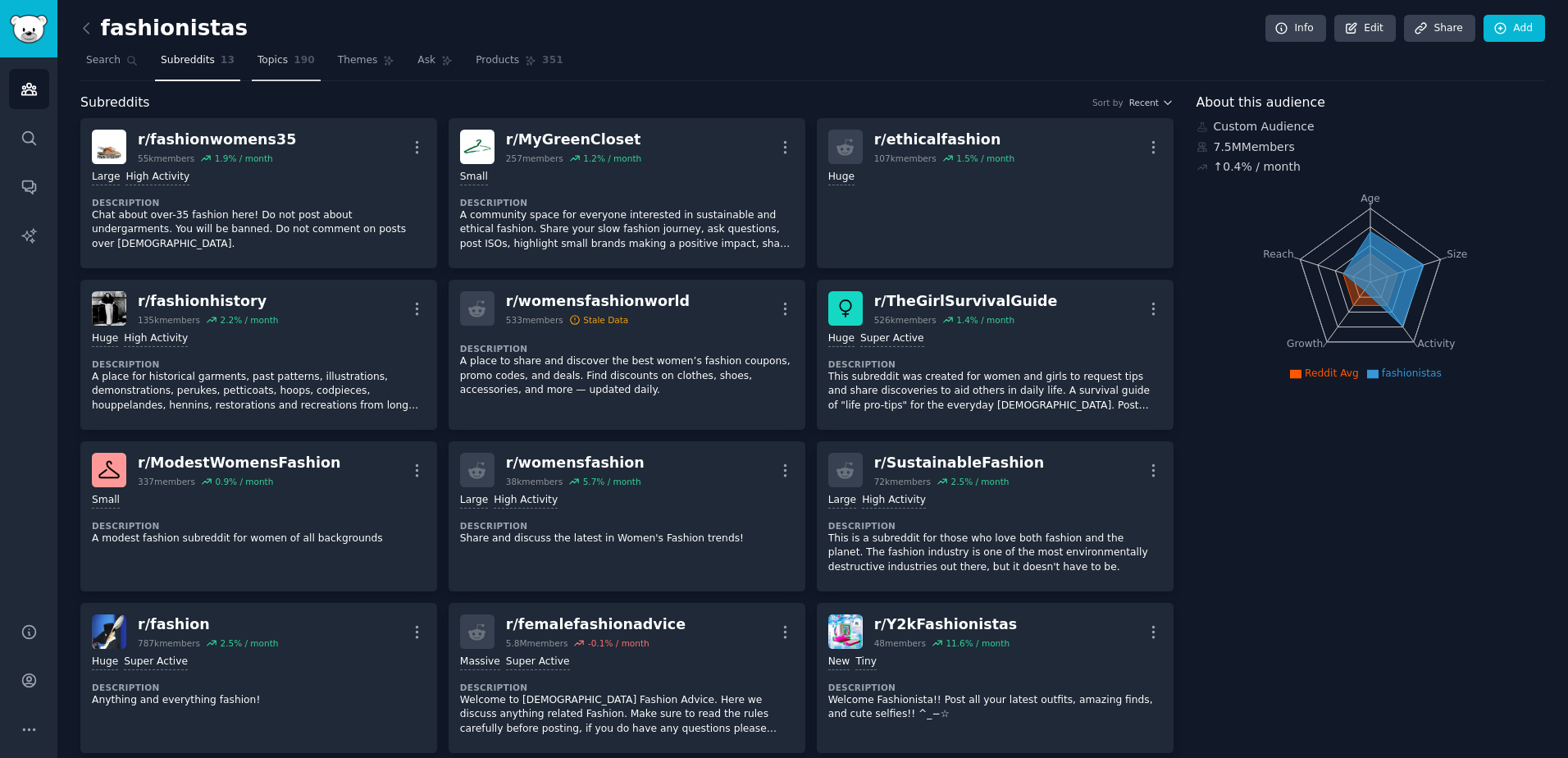
click at [257, 63] on span "Topics" at bounding box center [272, 61] width 30 height 15
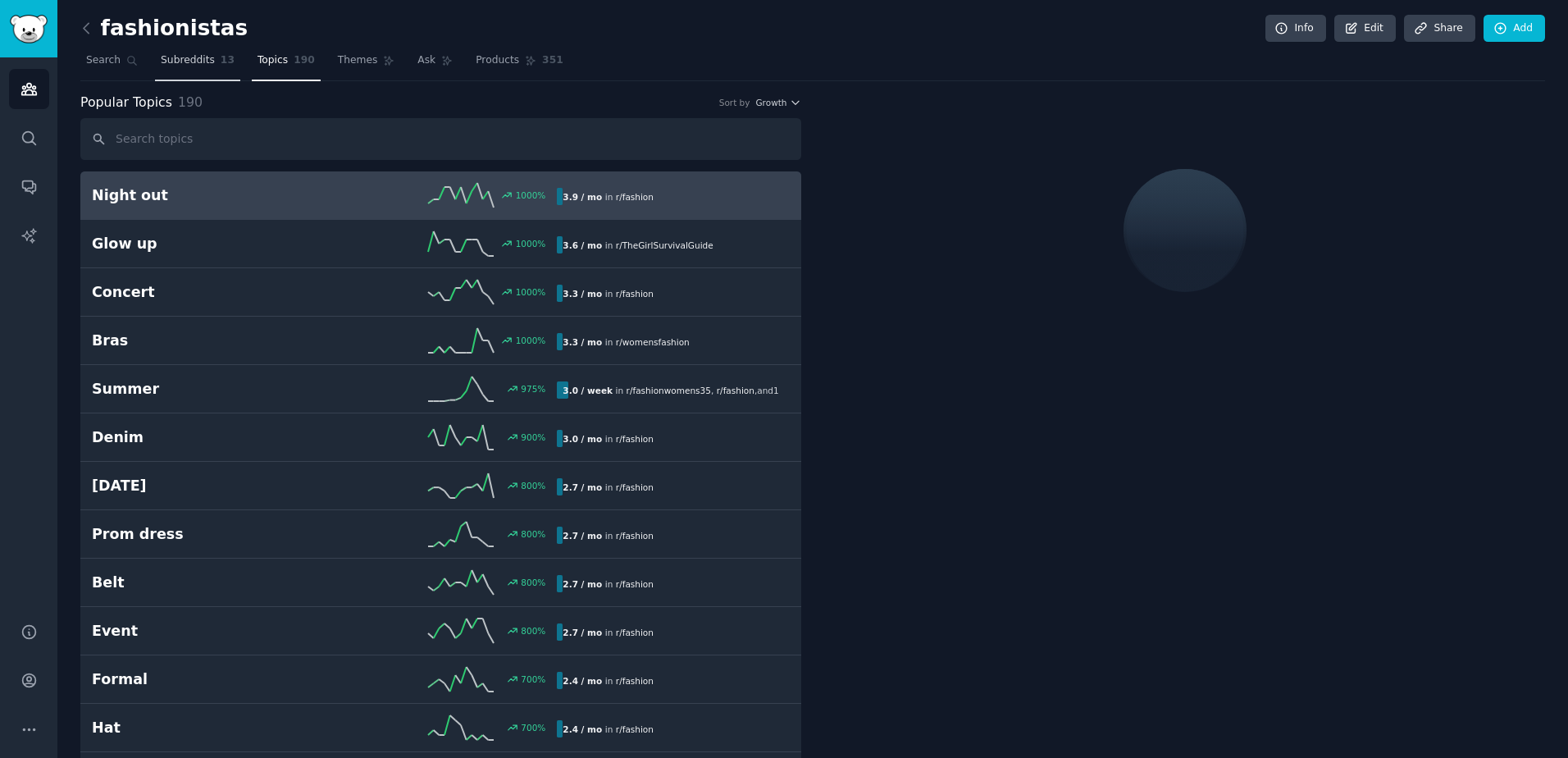
click at [195, 72] on link "Subreddits 13" at bounding box center [197, 64] width 86 height 34
